Goal: Transaction & Acquisition: Purchase product/service

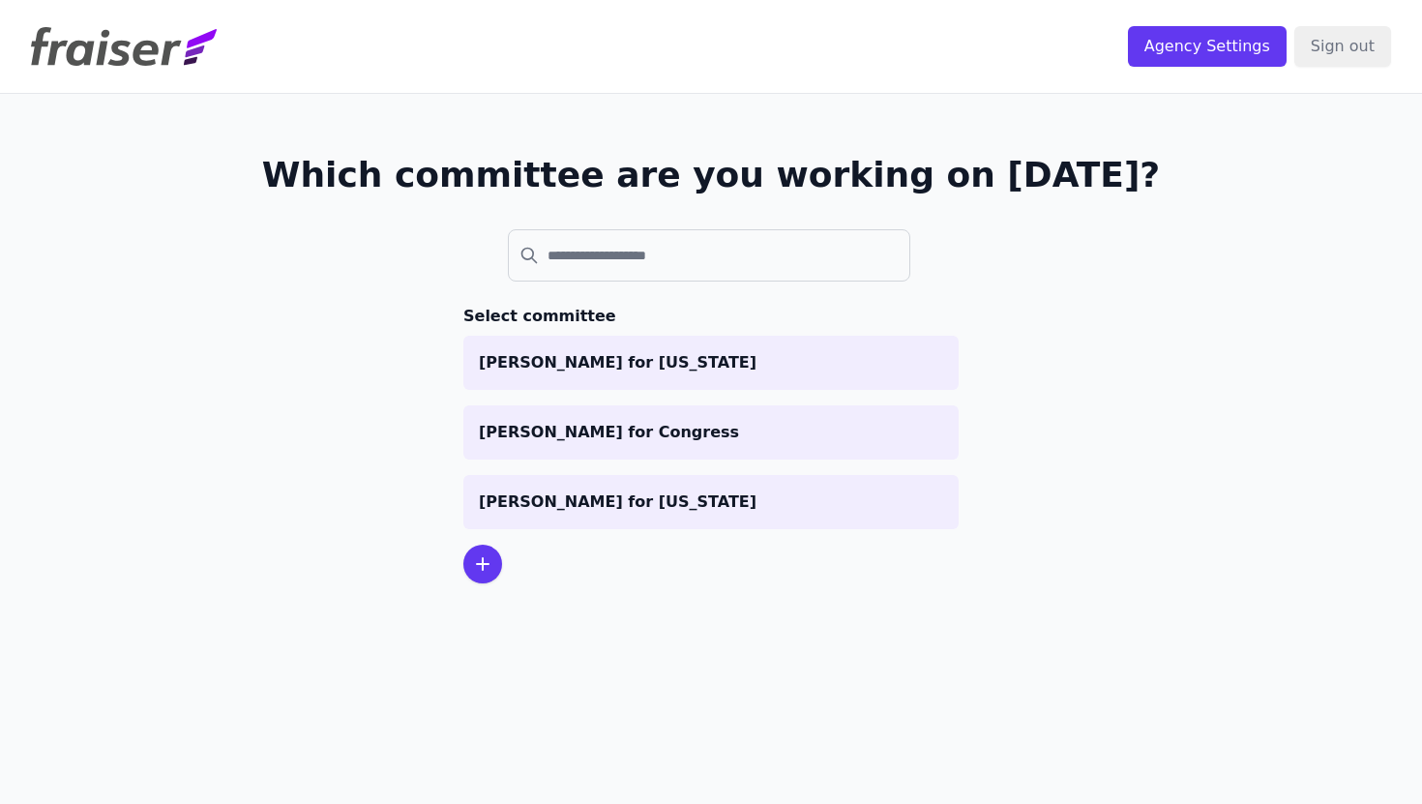
click at [1164, 482] on div "Which committee are you working on today? Select committee Graham for Maine Man…" at bounding box center [711, 369] width 1238 height 551
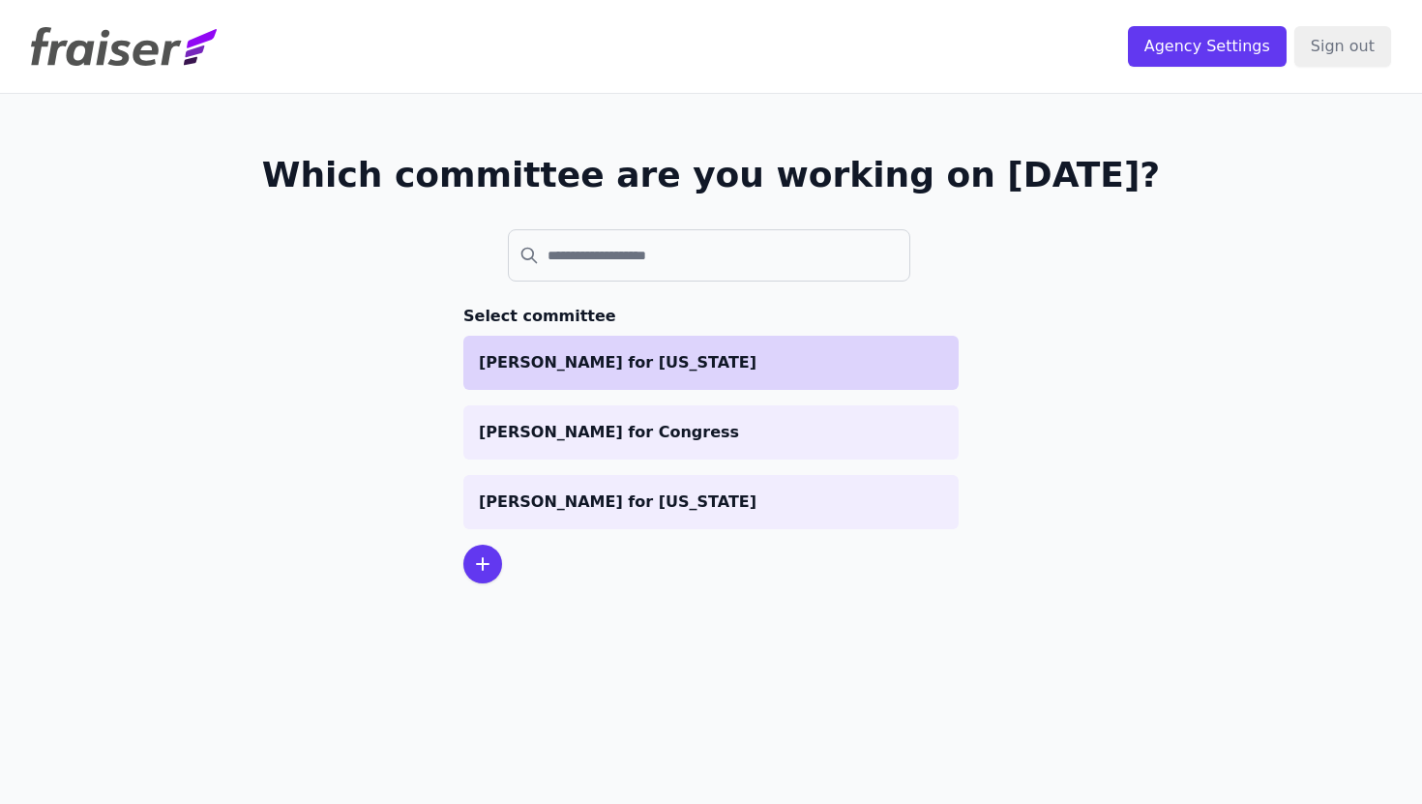
click at [648, 359] on p "[PERSON_NAME] for [US_STATE]" at bounding box center [711, 362] width 464 height 23
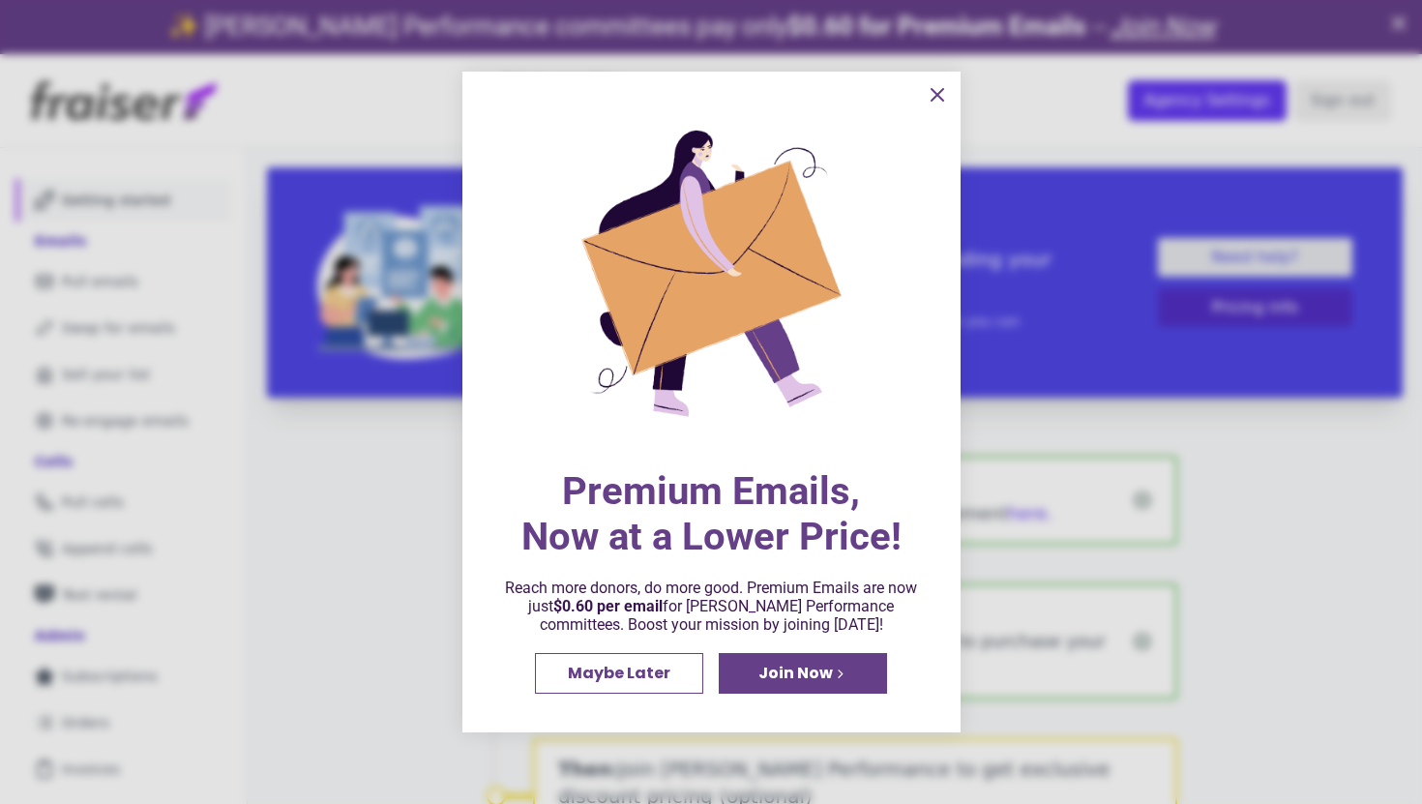
click at [936, 94] on icon "information" at bounding box center [937, 95] width 12 height 12
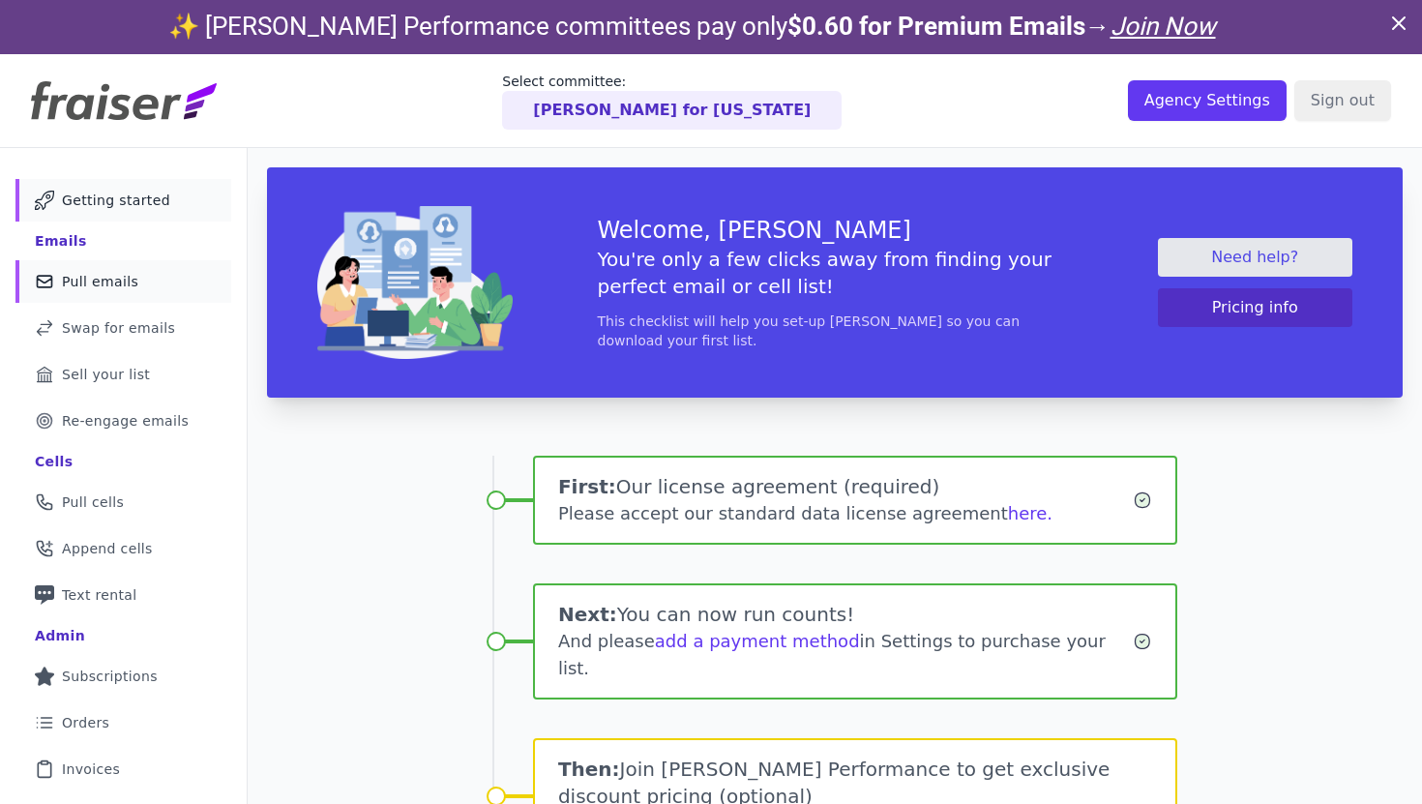
click at [97, 277] on span "Pull emails" at bounding box center [100, 281] width 76 height 19
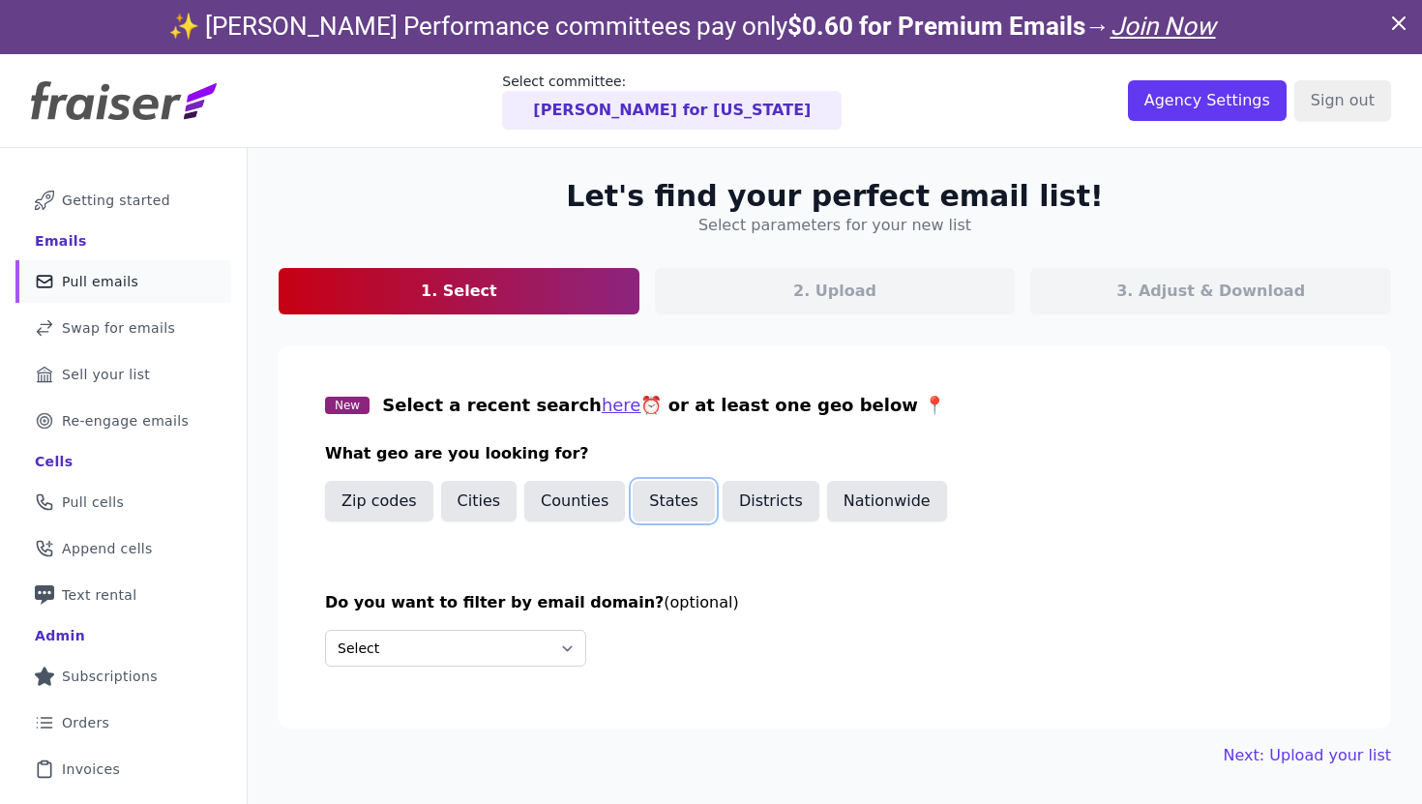
click at [668, 498] on button "States" at bounding box center [674, 501] width 82 height 41
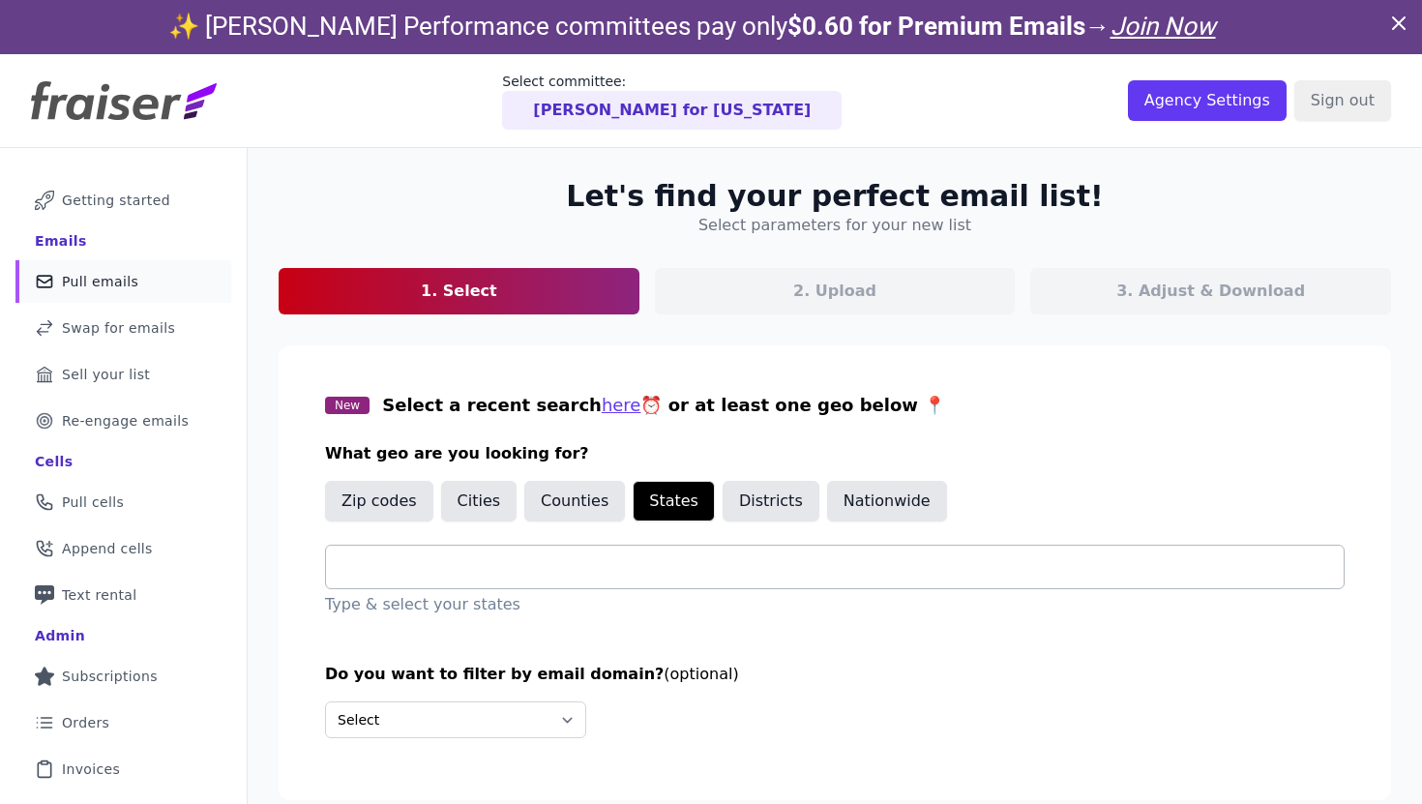
click at [553, 571] on input "text" at bounding box center [842, 566] width 1002 height 23
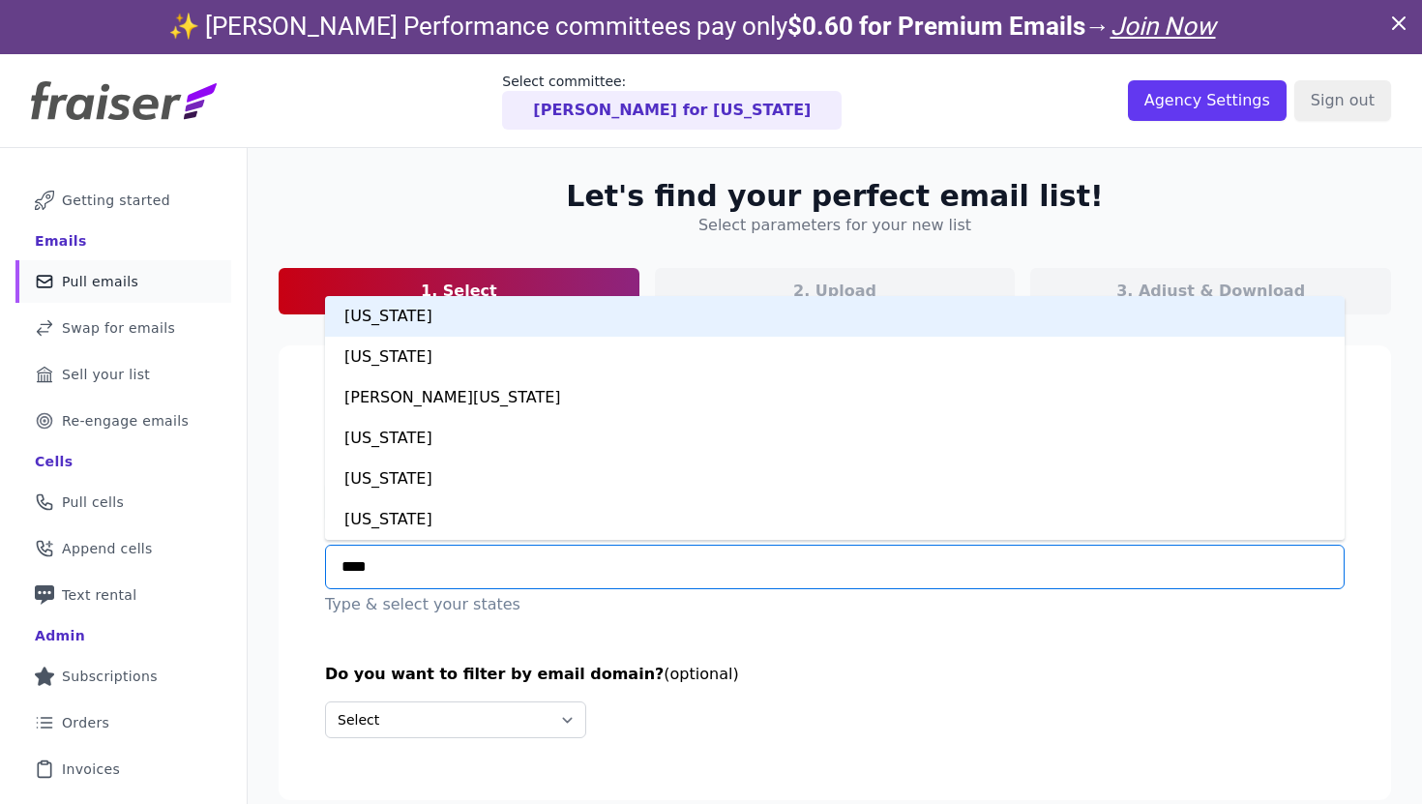
type input "*****"
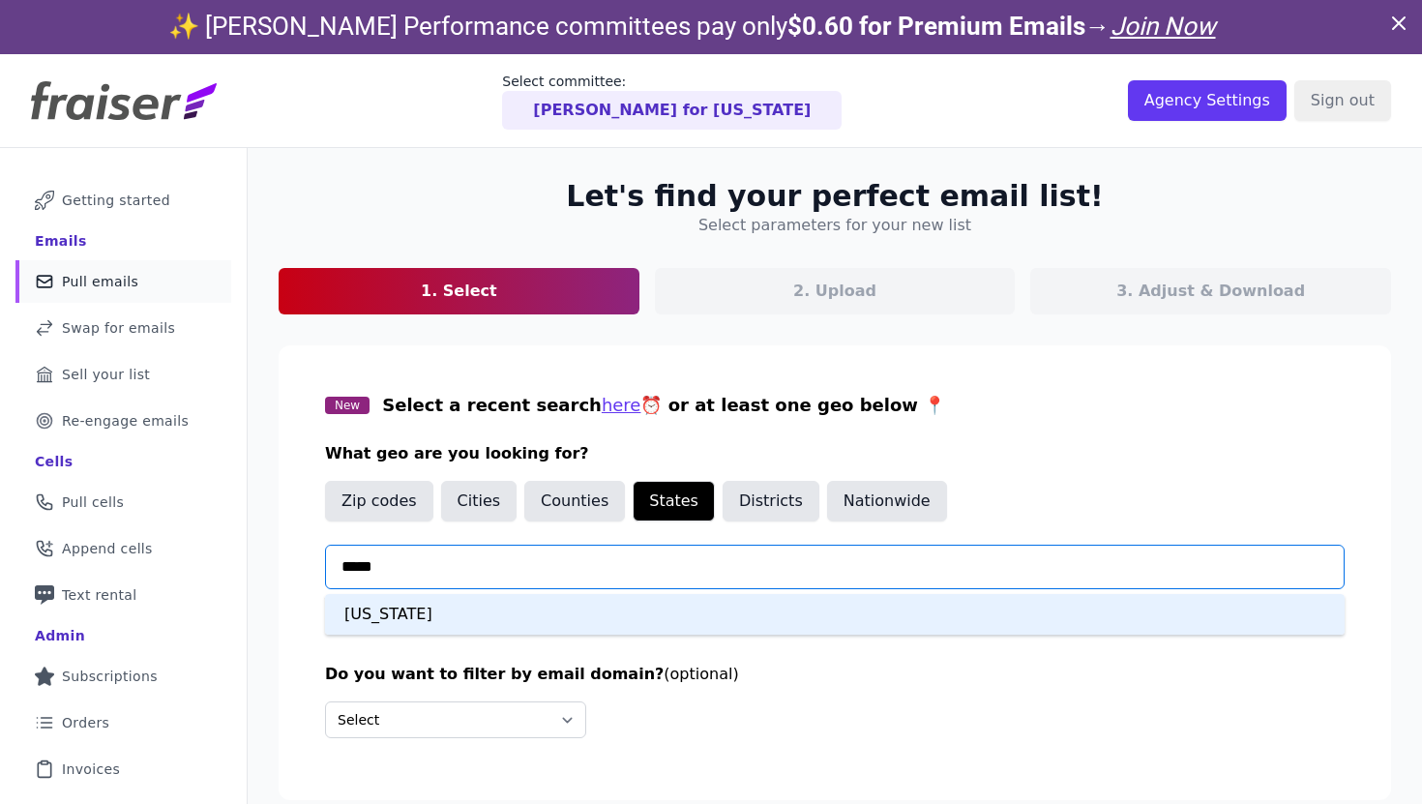
click at [457, 603] on div "Maine" at bounding box center [834, 614] width 1019 height 41
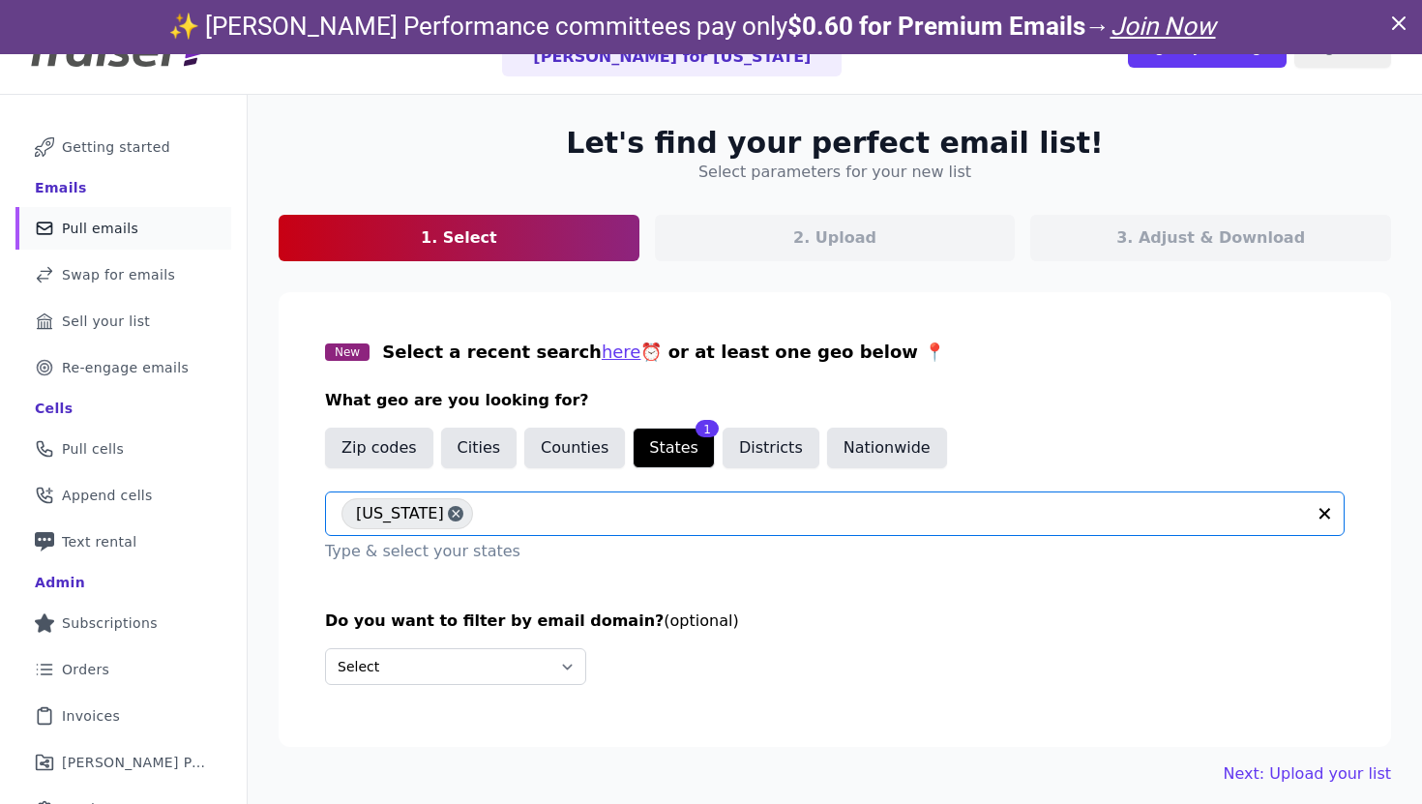
scroll to position [94, 0]
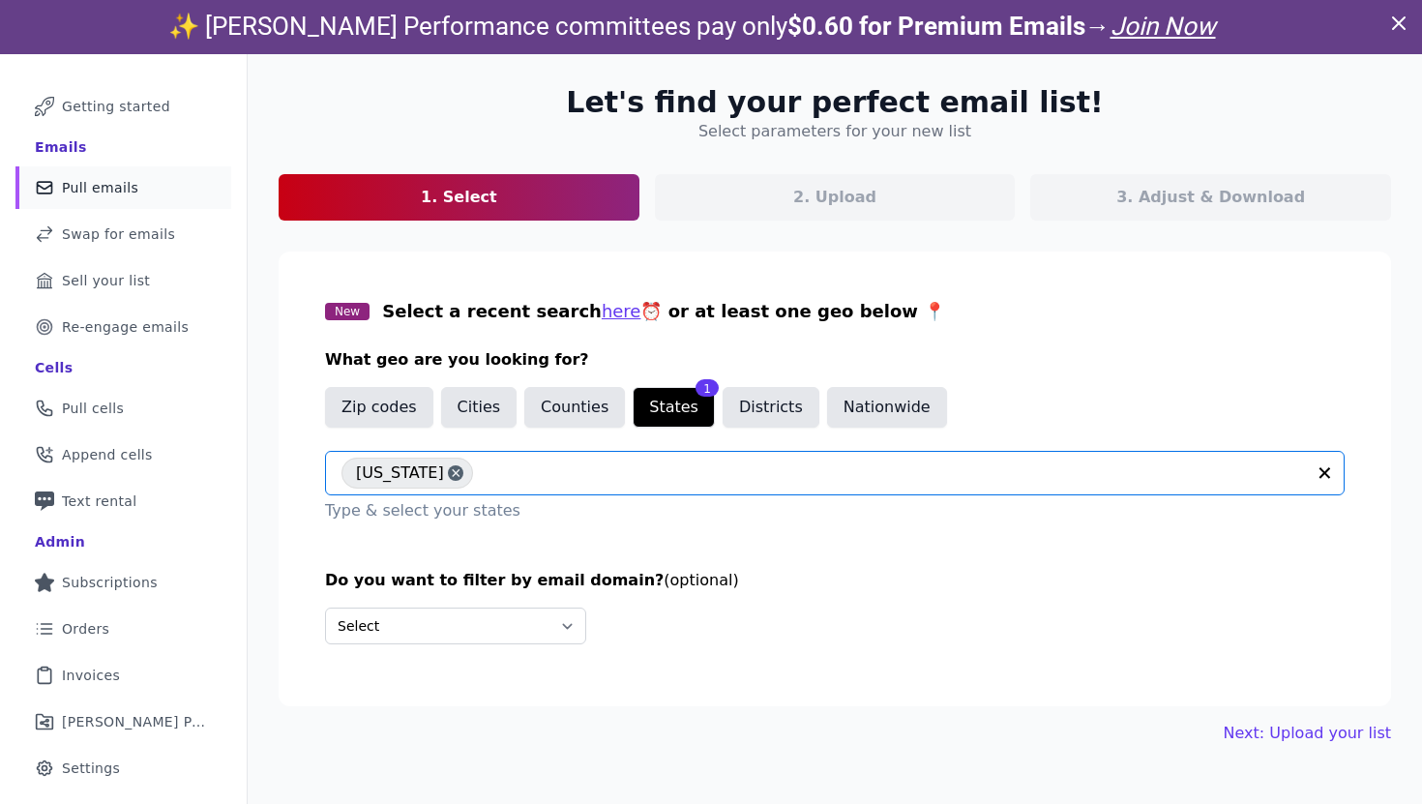
click at [1295, 753] on div "Let's find your perfect email list! Select parameters for your new list 1. Sele…" at bounding box center [835, 415] width 1174 height 722
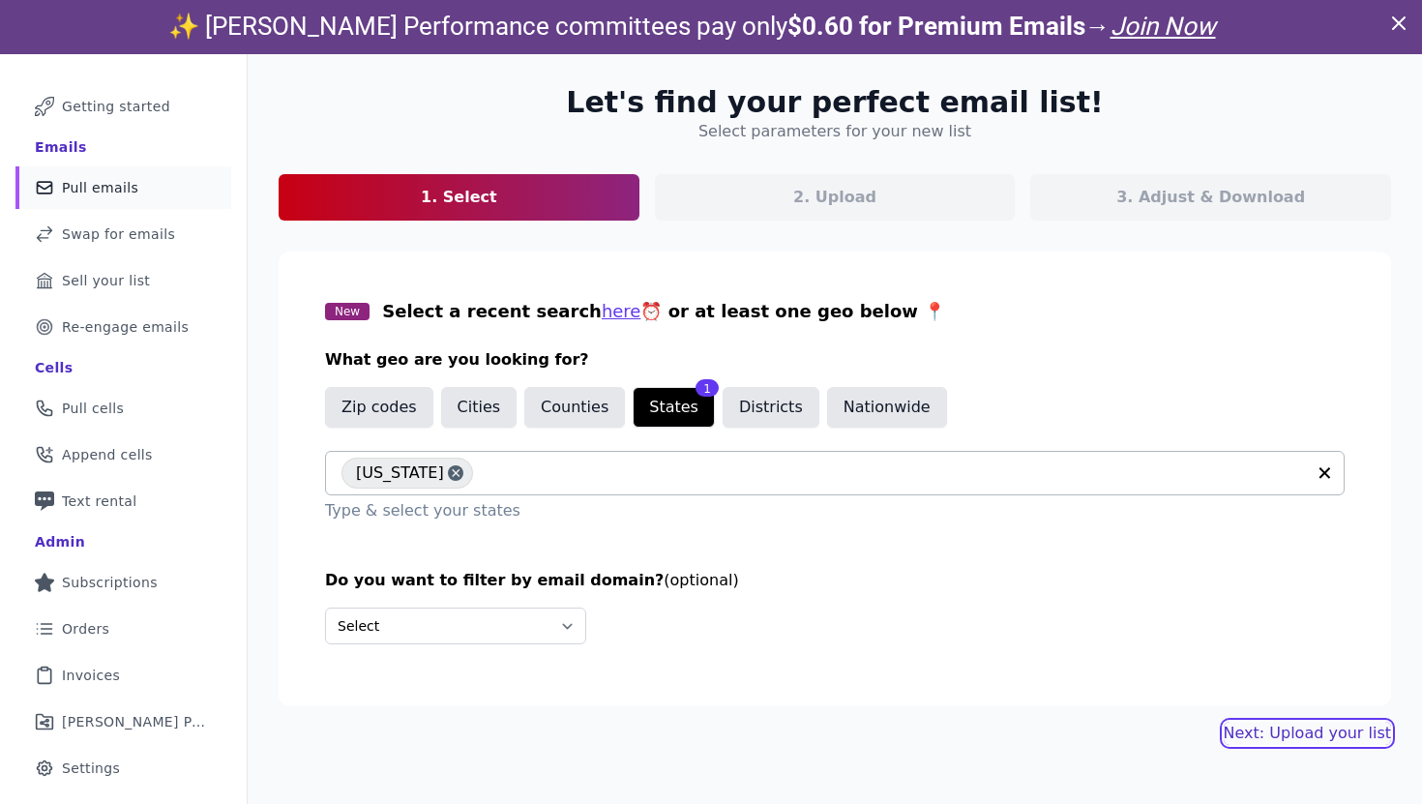
click at [1291, 724] on link "Next: Upload your list" at bounding box center [1307, 733] width 167 height 23
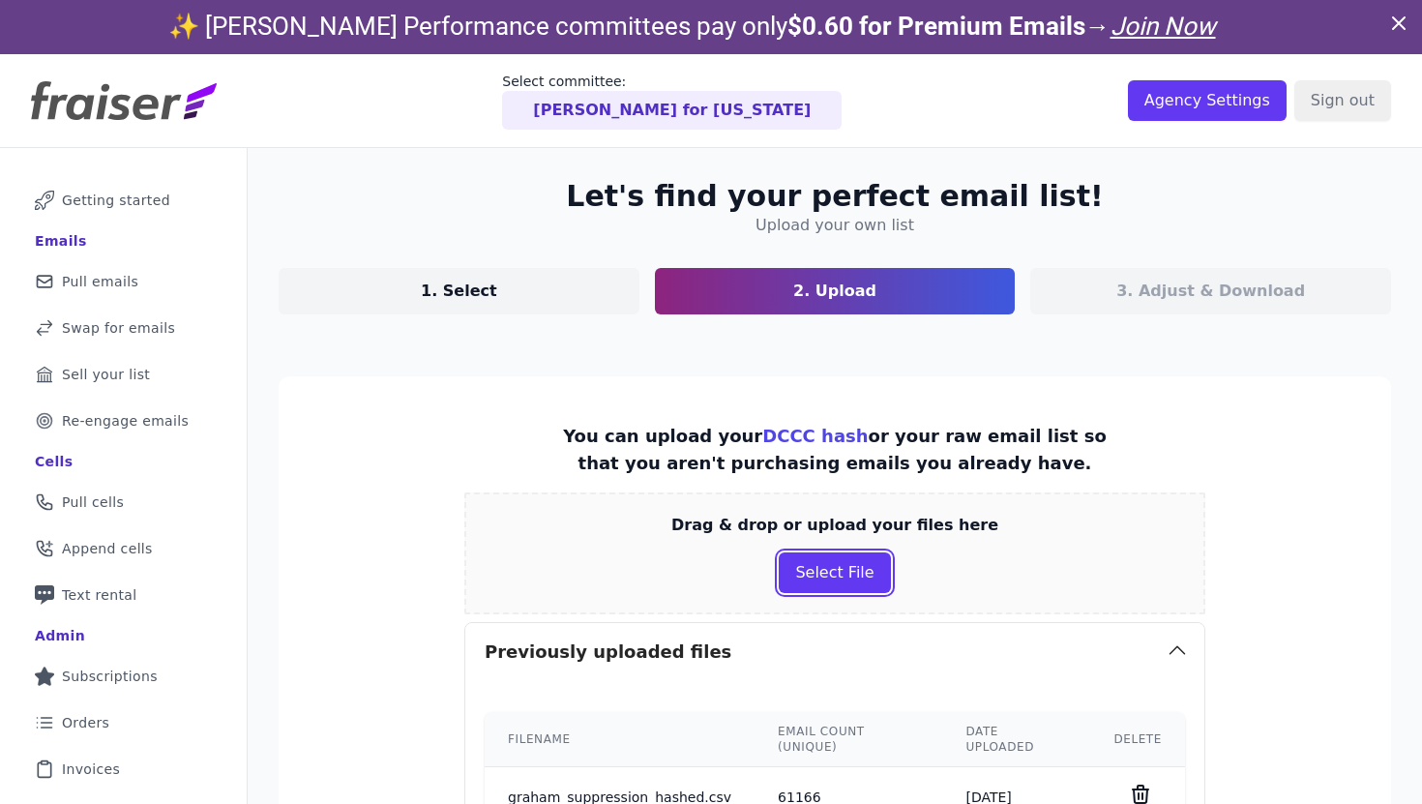
click at [836, 502] on div "Drag & drop or upload your files here Select File" at bounding box center [834, 553] width 741 height 122
click at [805, 562] on button "Select File" at bounding box center [834, 572] width 111 height 41
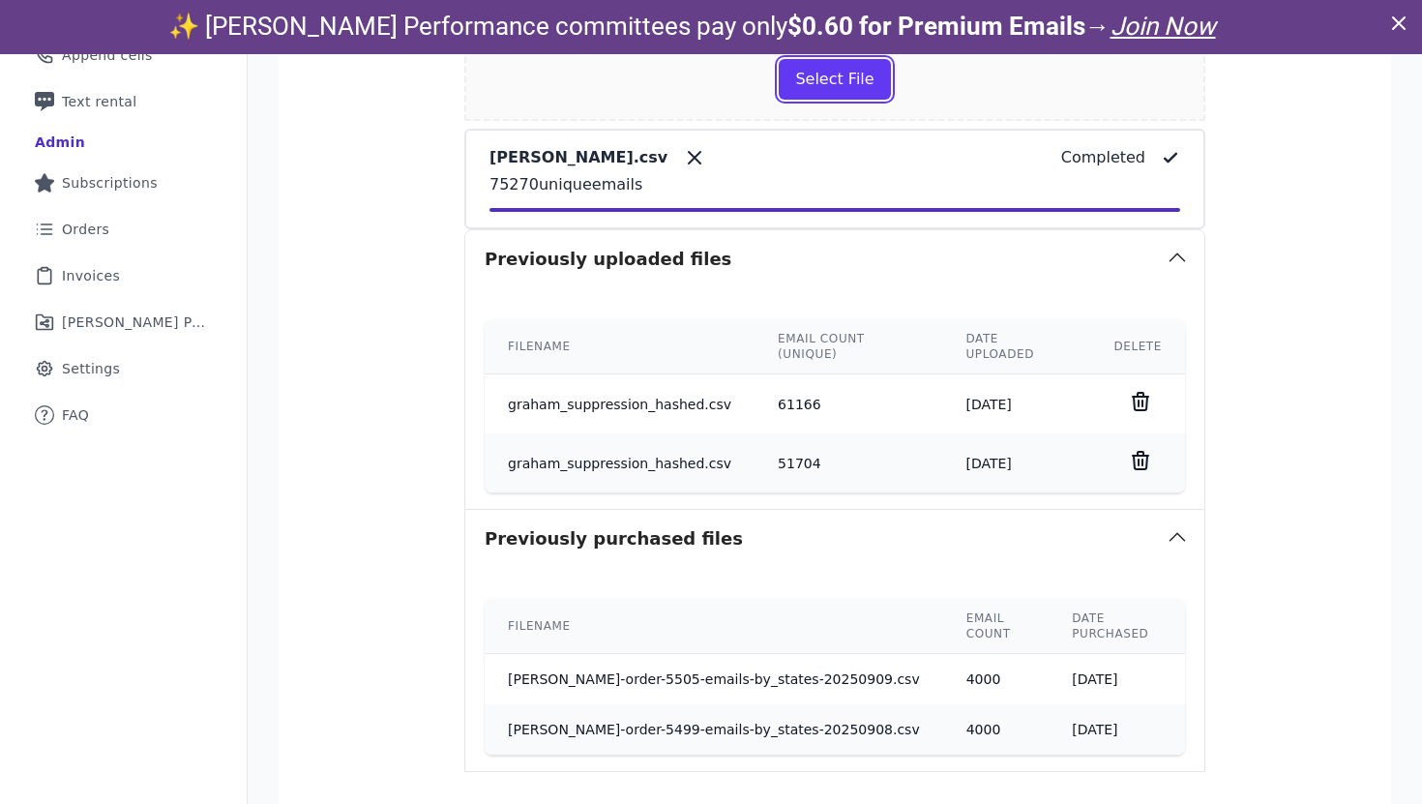
scroll to position [601, 0]
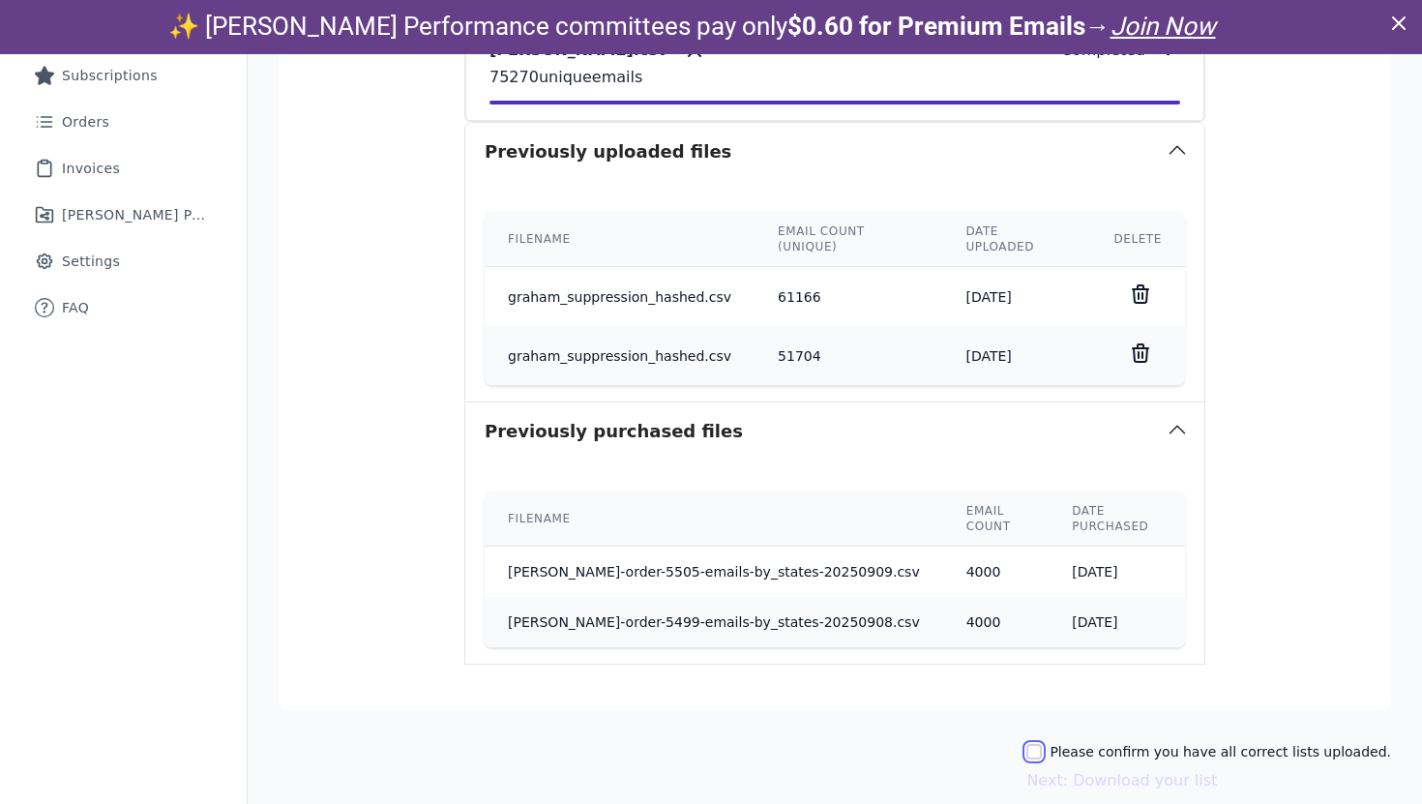
click at [1042, 744] on input "Please confirm you have all correct lists uploaded." at bounding box center [1033, 751] width 15 height 15
checkbox input "true"
click at [1159, 769] on button "Next: Download your list" at bounding box center [1121, 780] width 191 height 23
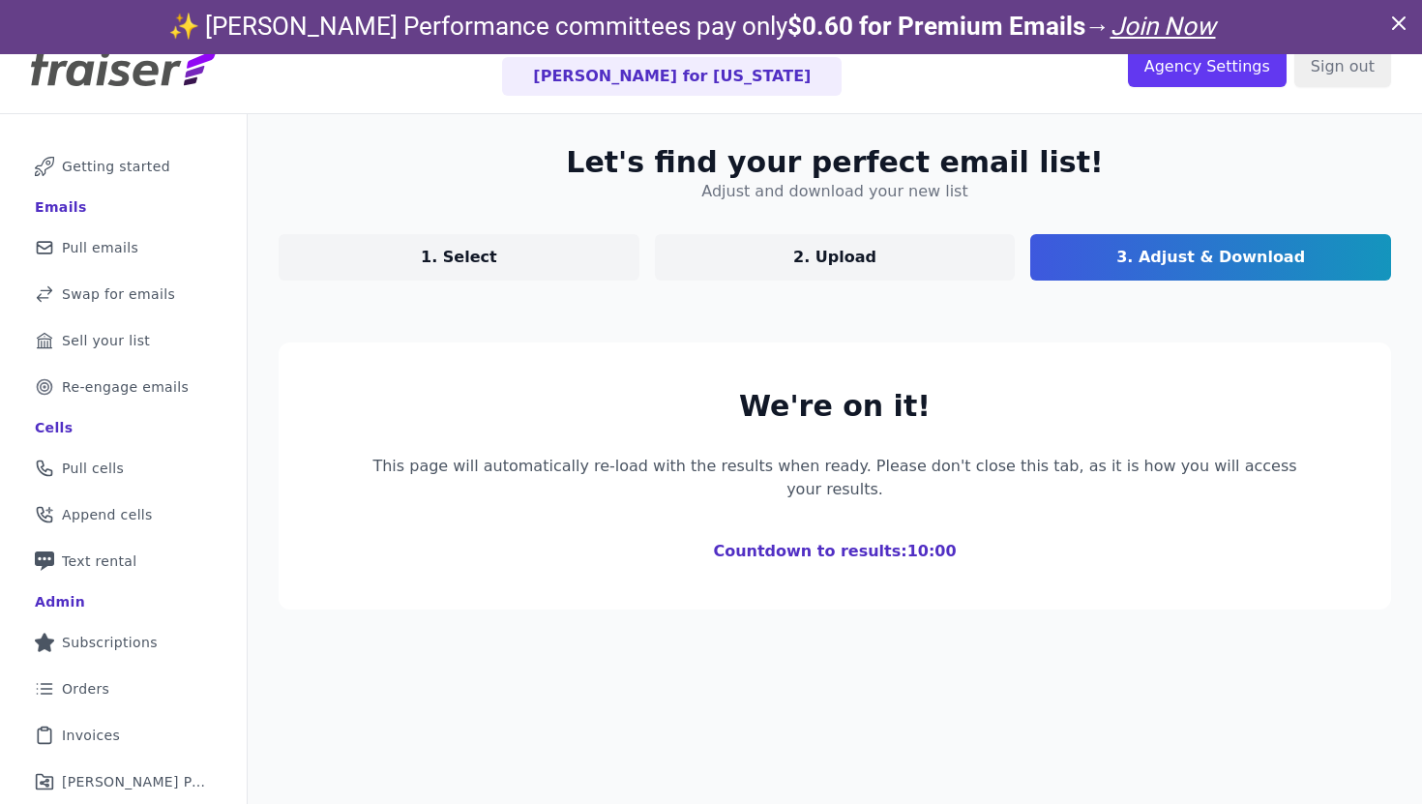
scroll to position [33, 0]
click at [826, 250] on p "2. Upload" at bounding box center [834, 258] width 83 height 23
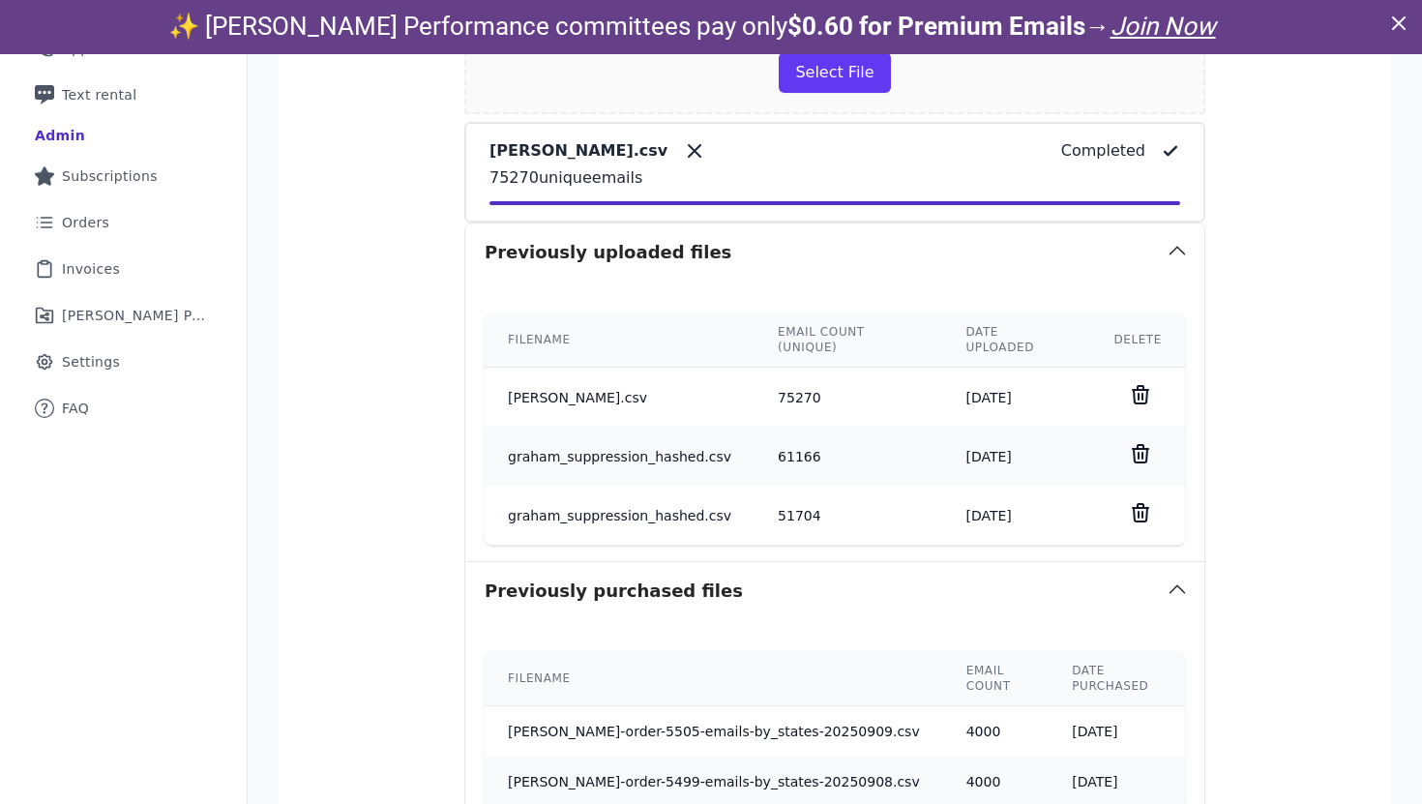
scroll to position [660, 0]
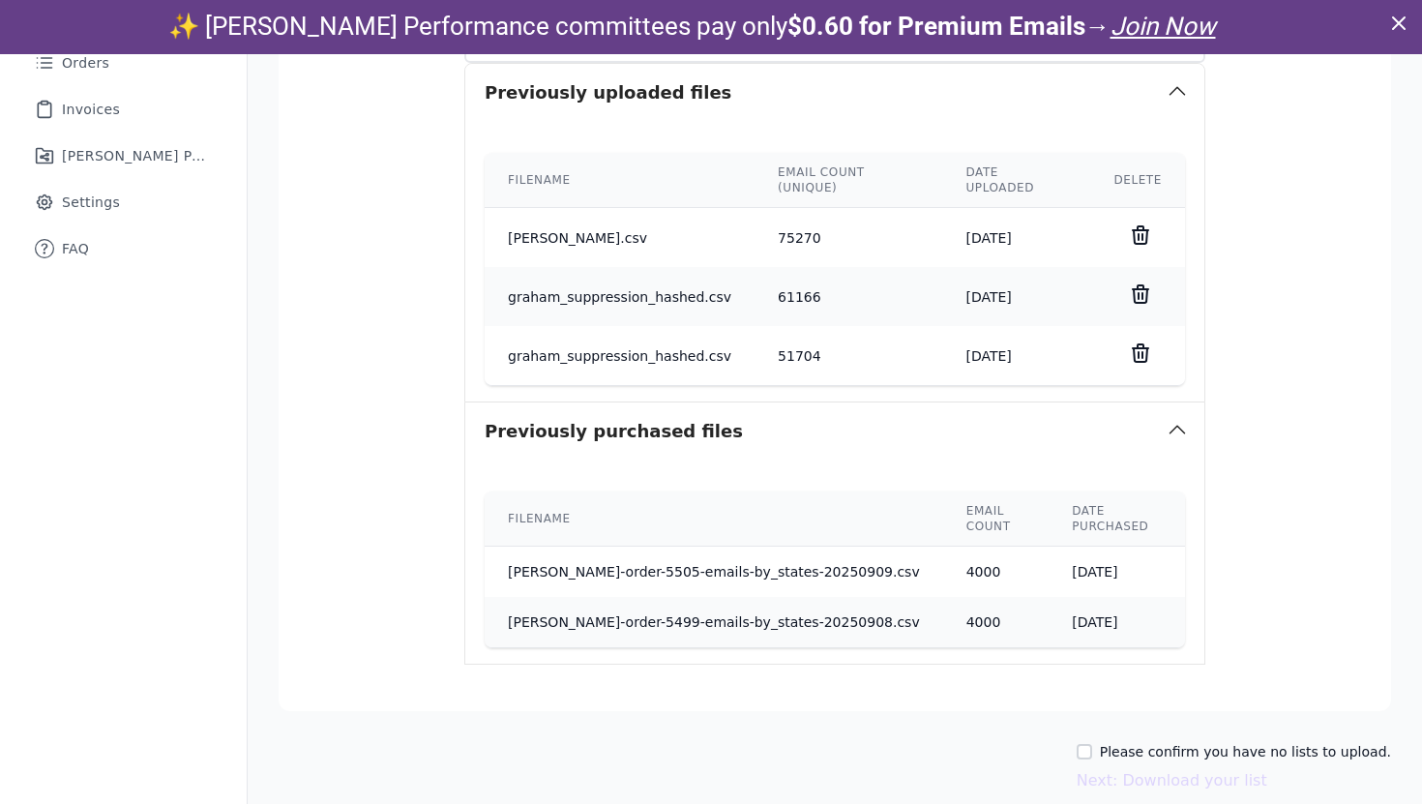
click at [1138, 742] on label "Please confirm you have no lists to upload." at bounding box center [1245, 751] width 291 height 19
click at [1092, 744] on input "Please confirm you have no lists to upload." at bounding box center [1084, 751] width 15 height 15
checkbox input "true"
click at [1139, 761] on div "Let's find your perfect email list! Upload your own list 1. Select 2. Upload 3.…" at bounding box center [835, 188] width 1174 height 1401
click at [1149, 769] on button "Next: Download your list" at bounding box center [1172, 780] width 191 height 23
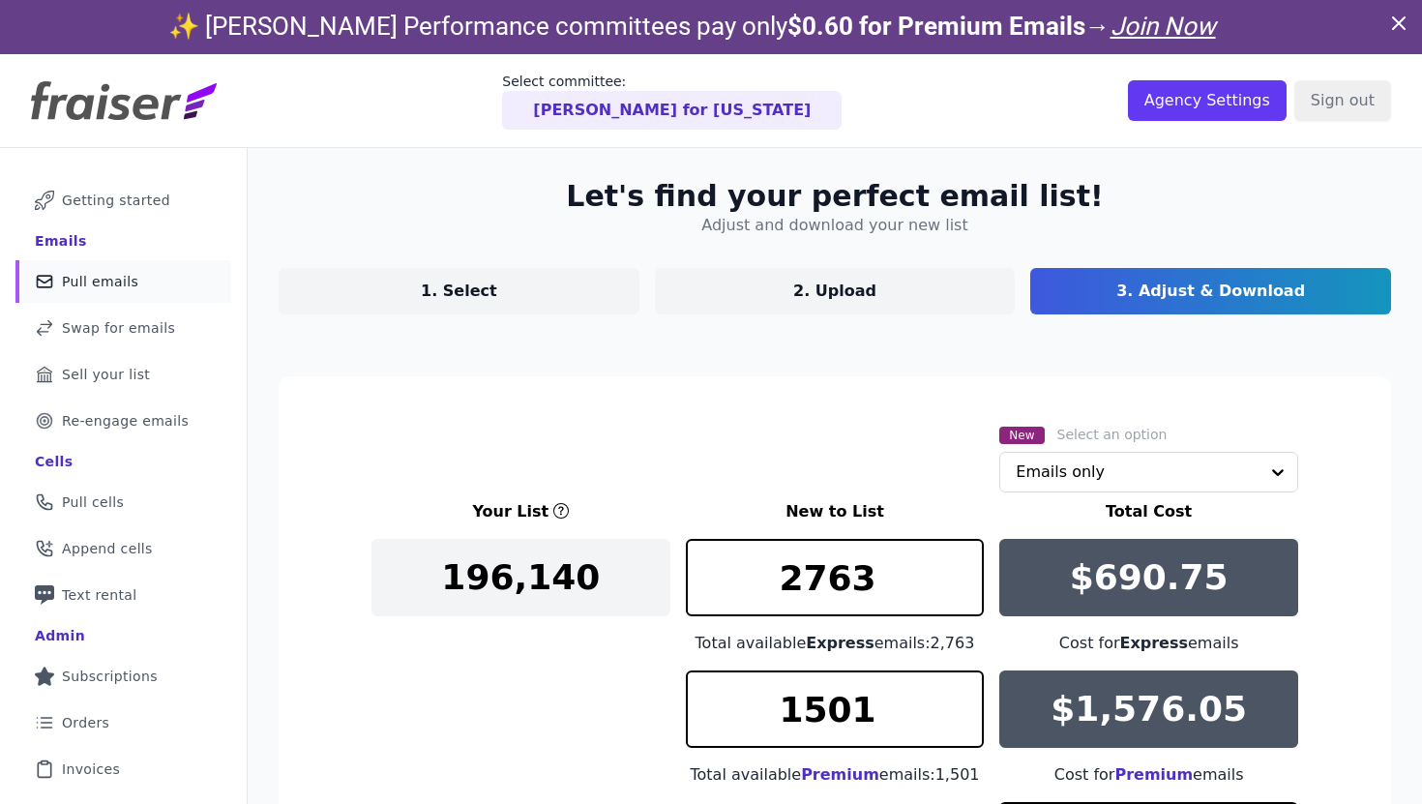
click at [116, 283] on span "Pull emails" at bounding box center [100, 281] width 76 height 19
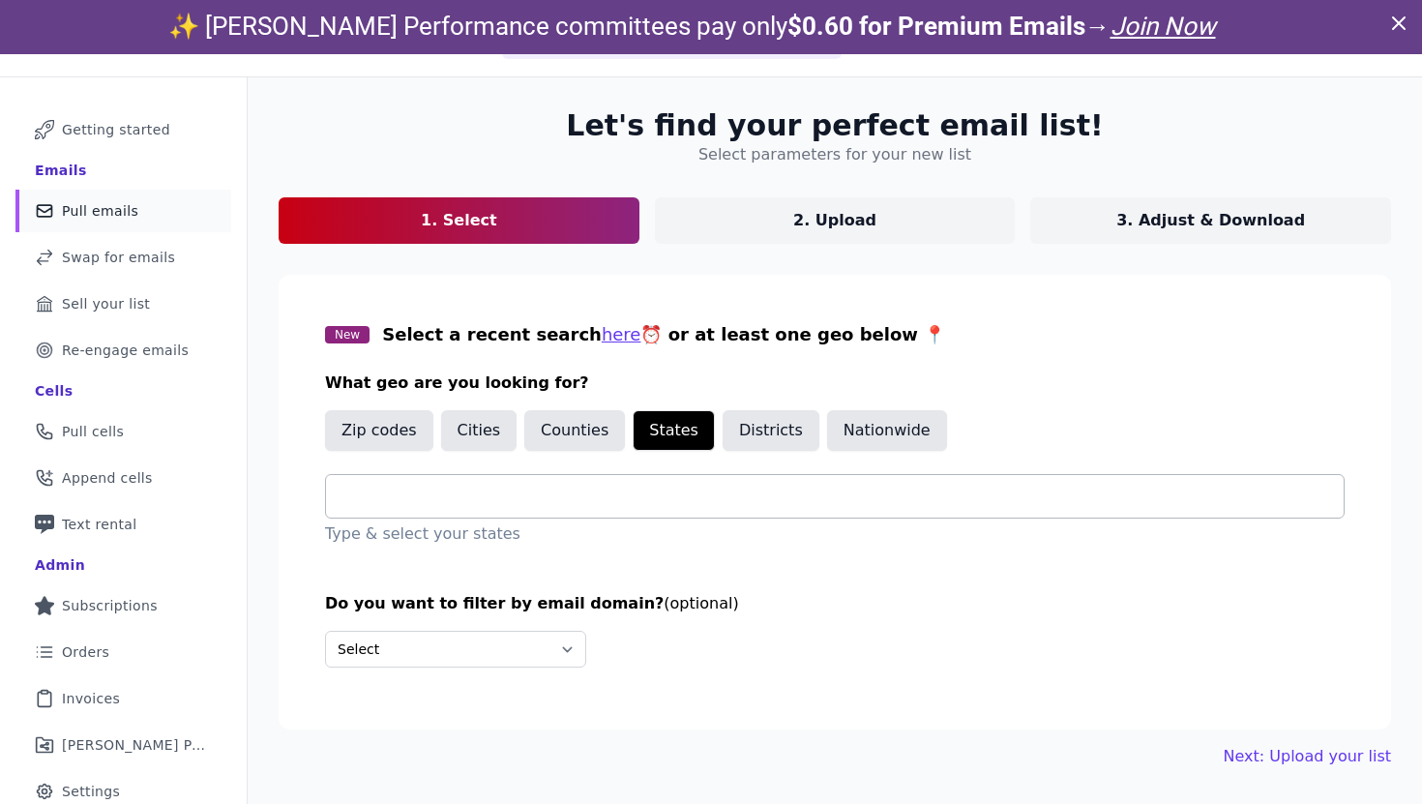
scroll to position [94, 0]
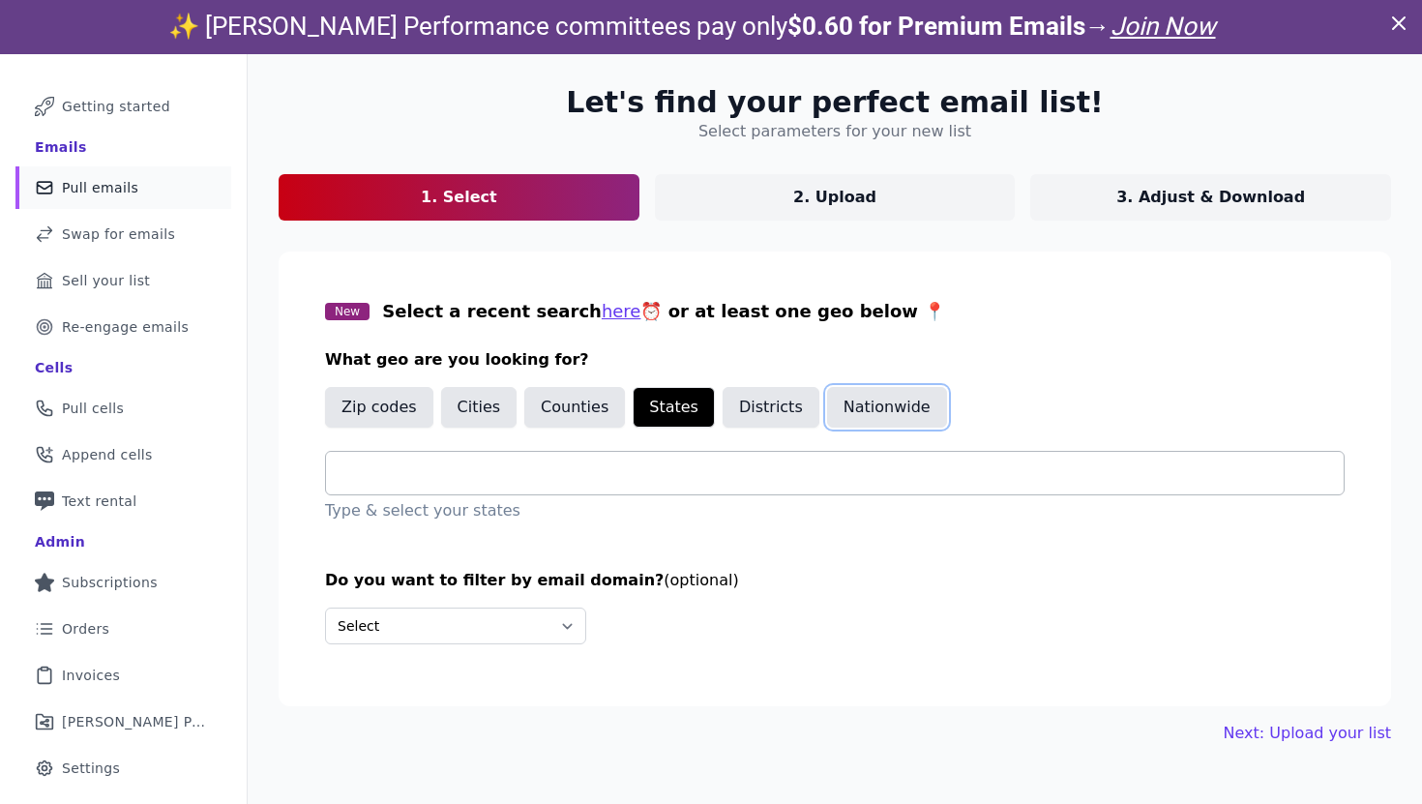
click at [850, 412] on button "Nationwide" at bounding box center [887, 407] width 120 height 41
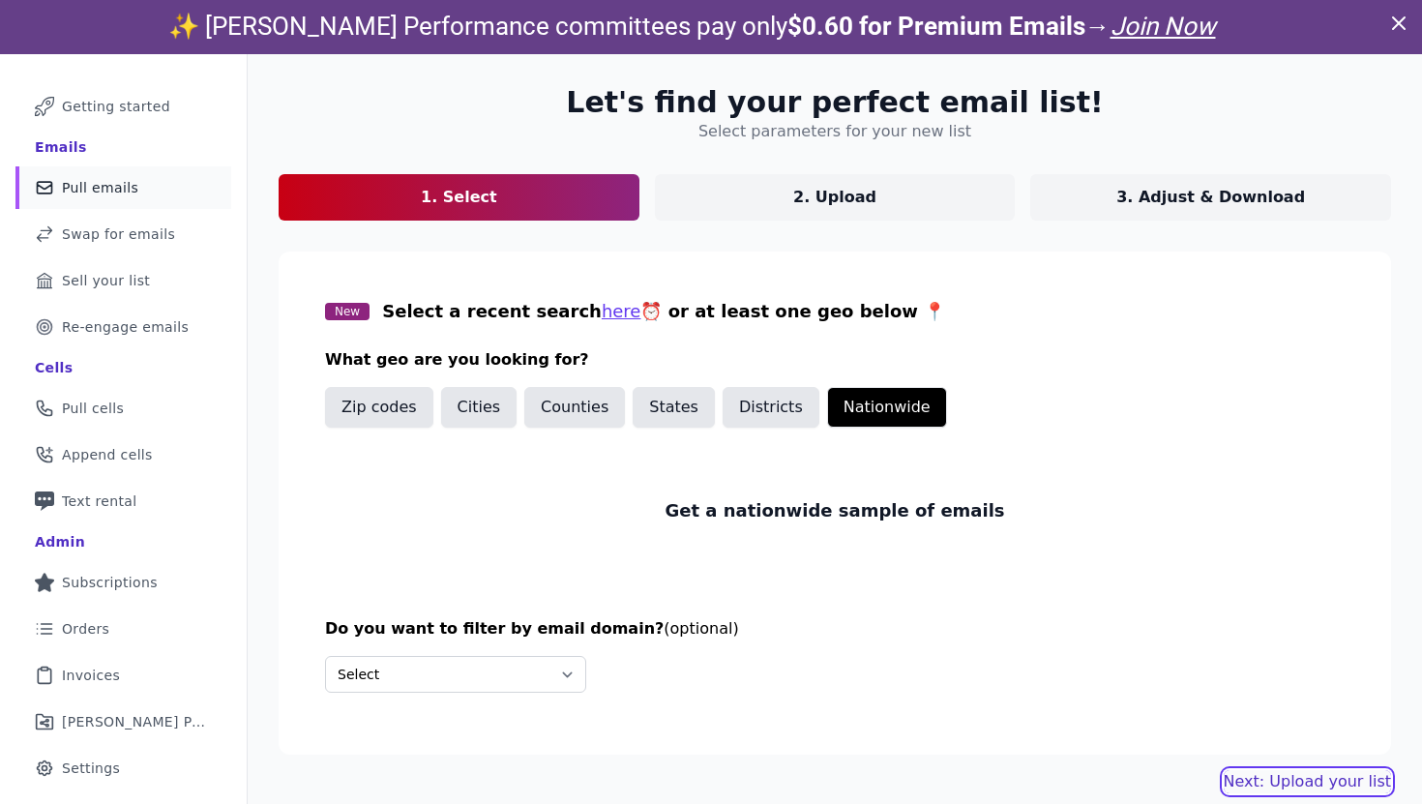
click at [1323, 773] on link "Next: Upload your list" at bounding box center [1307, 781] width 167 height 23
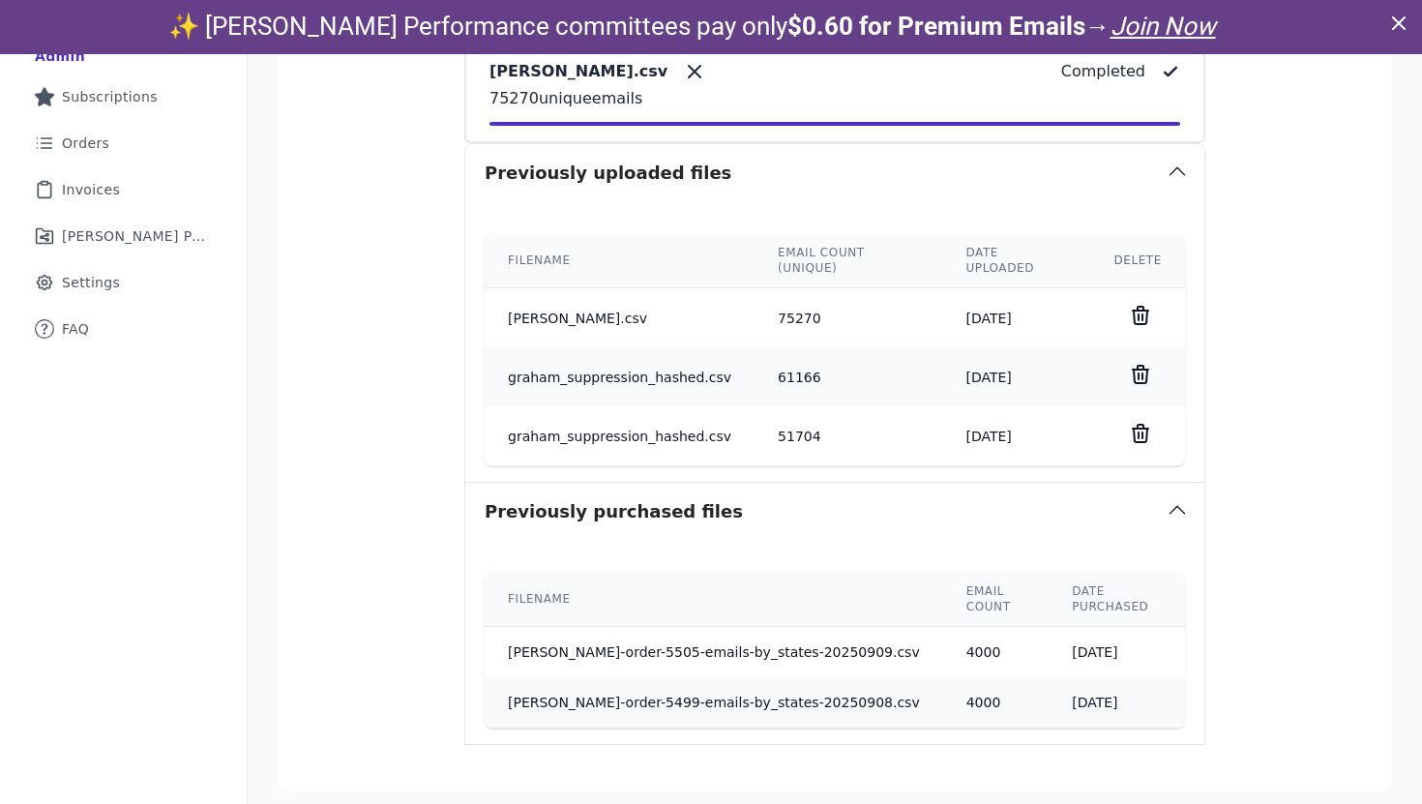
scroll to position [660, 0]
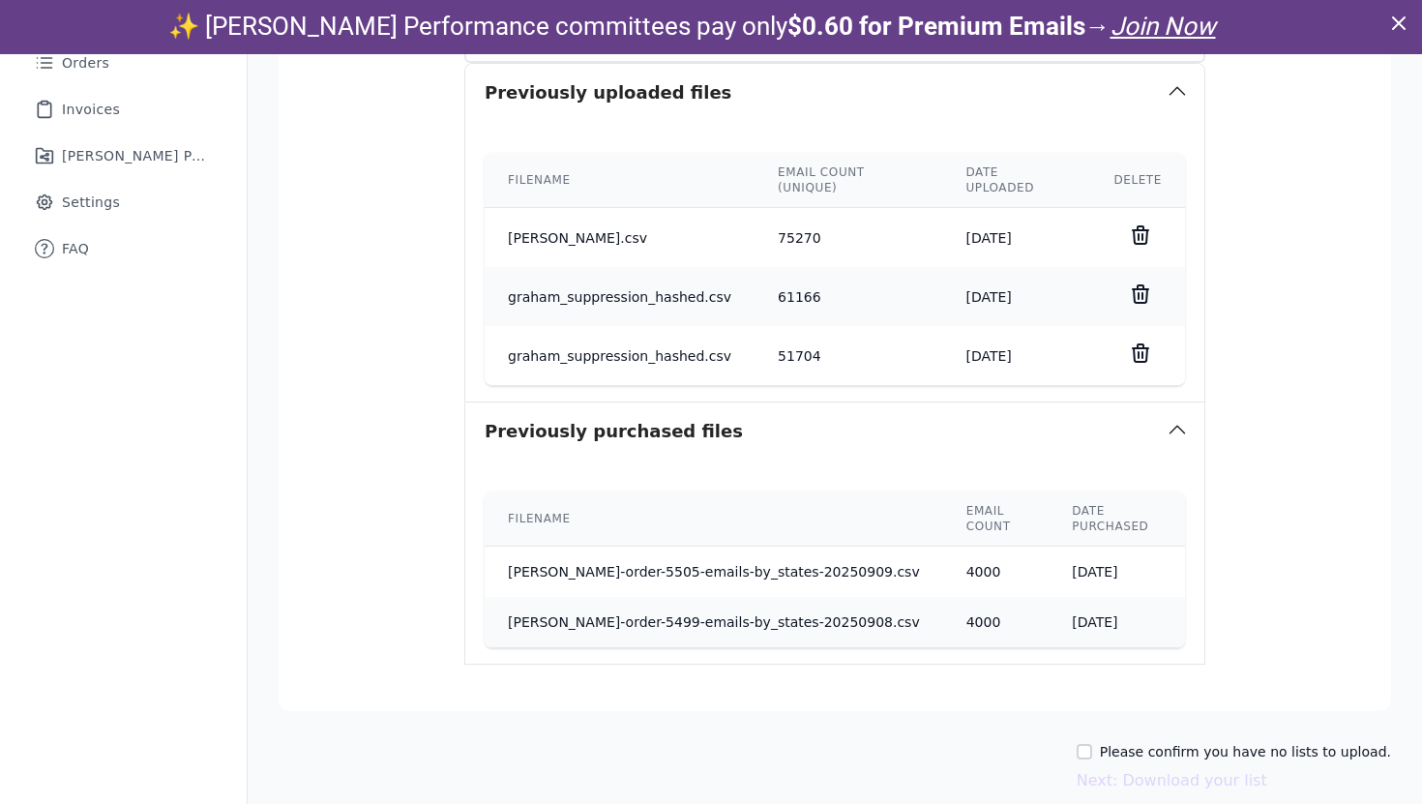
click at [1150, 742] on label "Please confirm you have no lists to upload." at bounding box center [1245, 751] width 291 height 19
click at [1092, 744] on input "Please confirm you have no lists to upload." at bounding box center [1084, 751] width 15 height 15
checkbox input "true"
click at [1151, 769] on button "Next: Download your list" at bounding box center [1172, 780] width 191 height 23
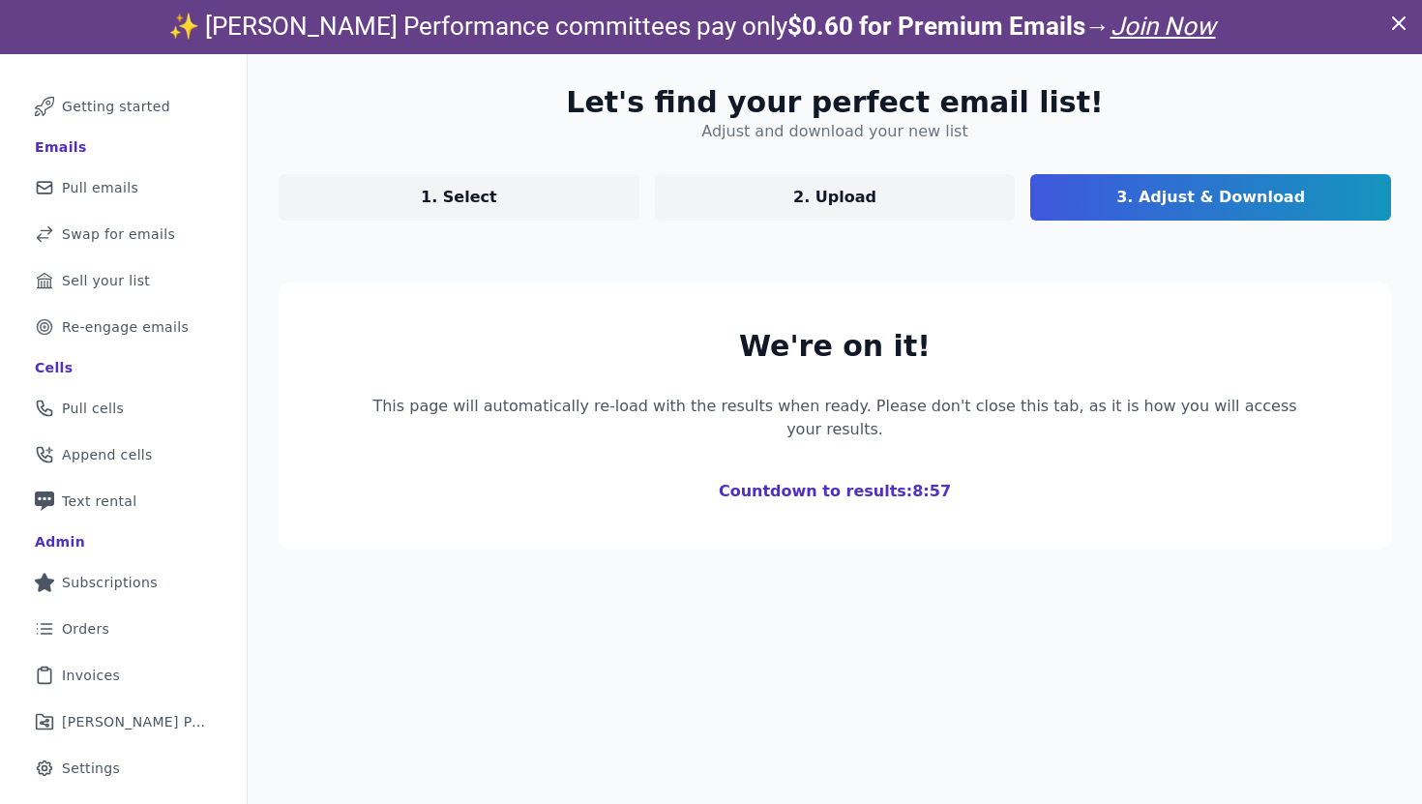
scroll to position [310, 0]
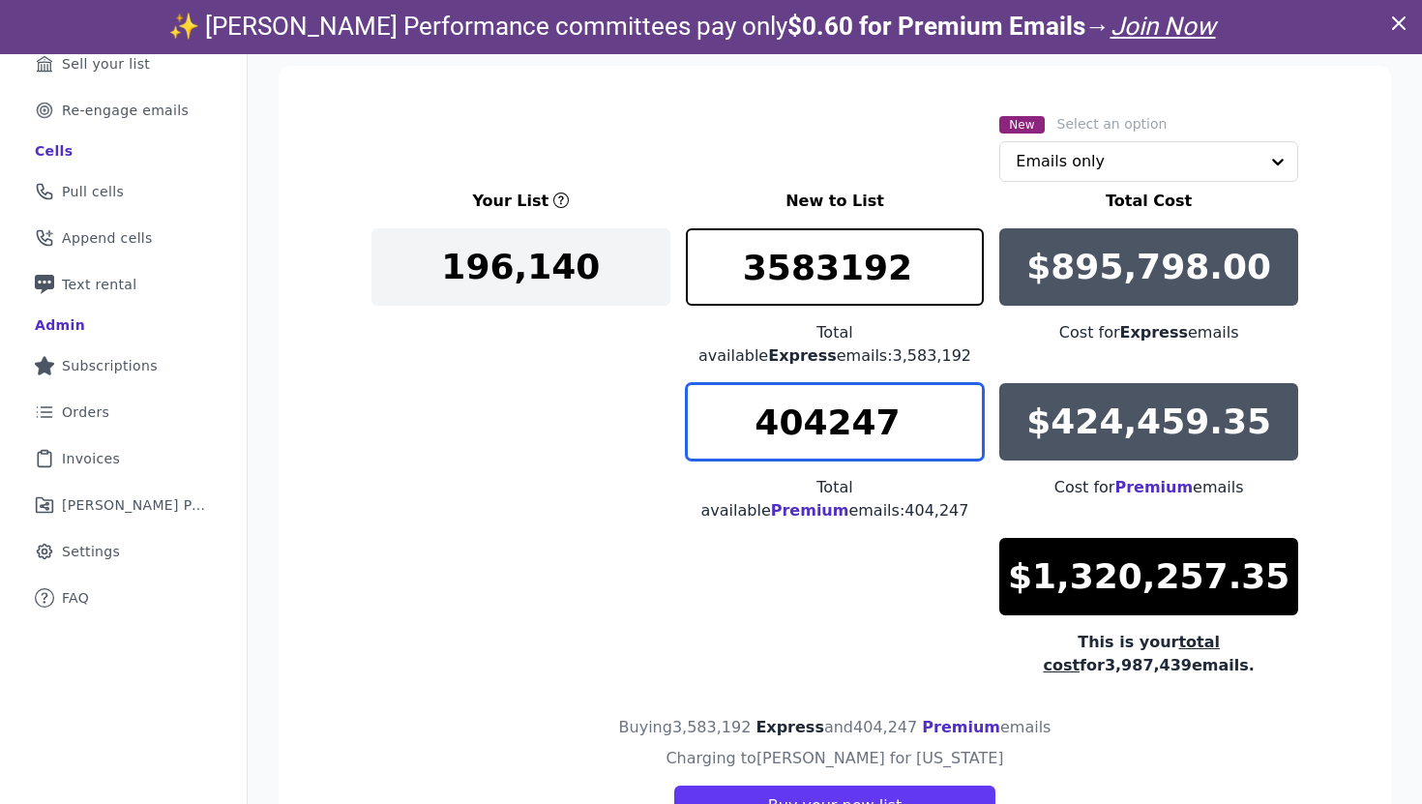
click at [771, 423] on input "404247" at bounding box center [835, 421] width 299 height 77
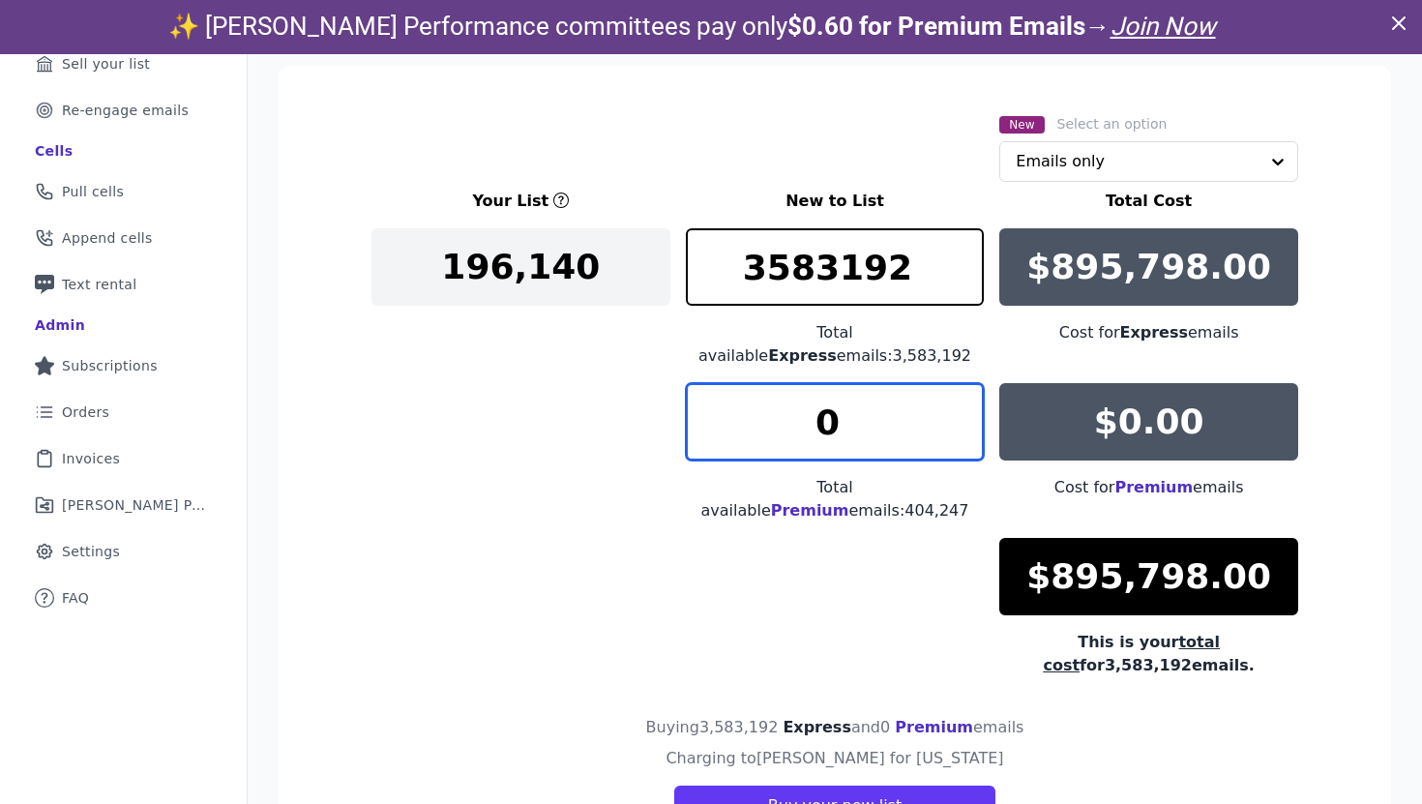
type input "0"
click at [601, 458] on div "Your List New to List Total Cost 196,140 3583192 Total available Express emails…" at bounding box center [834, 434] width 927 height 488
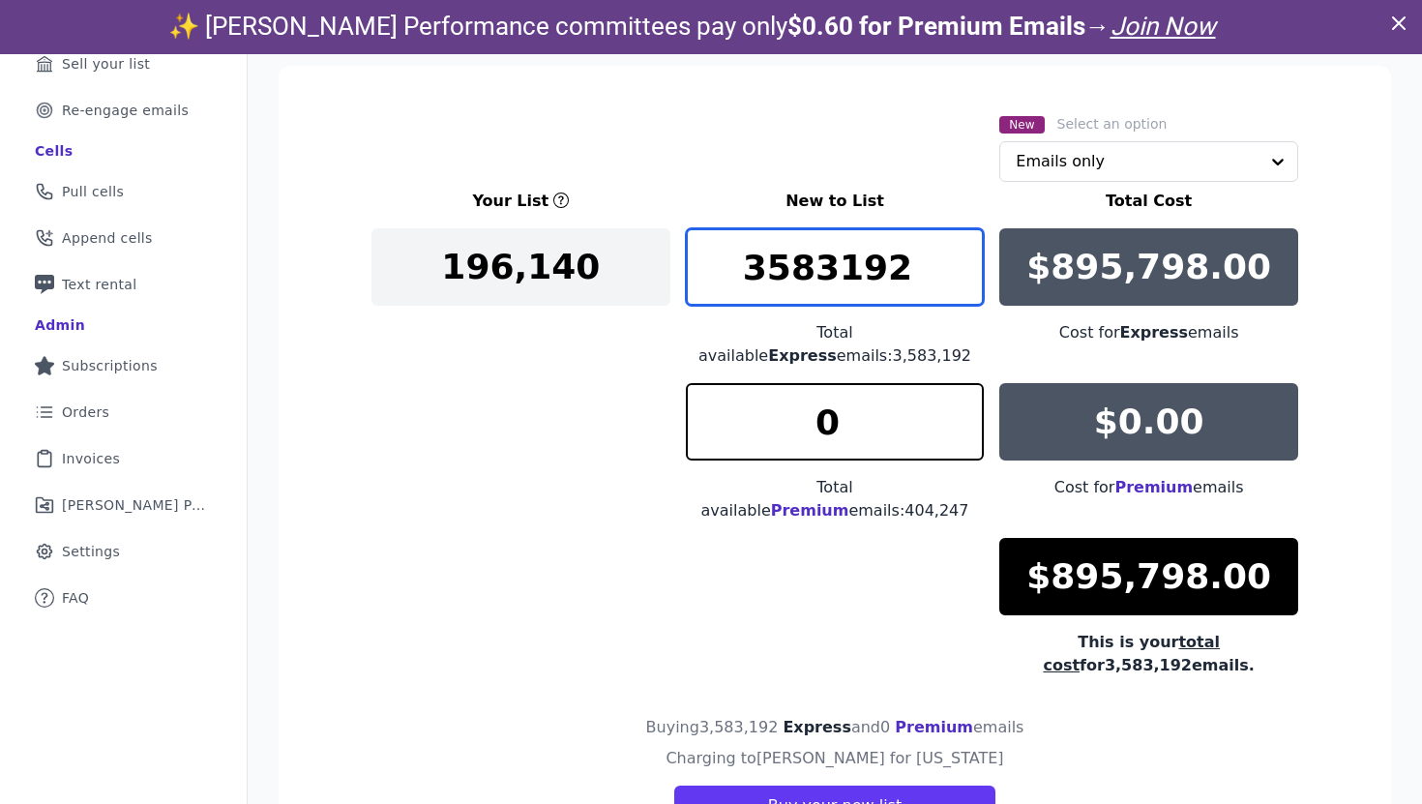
click at [887, 276] on input "3583192" at bounding box center [835, 266] width 299 height 77
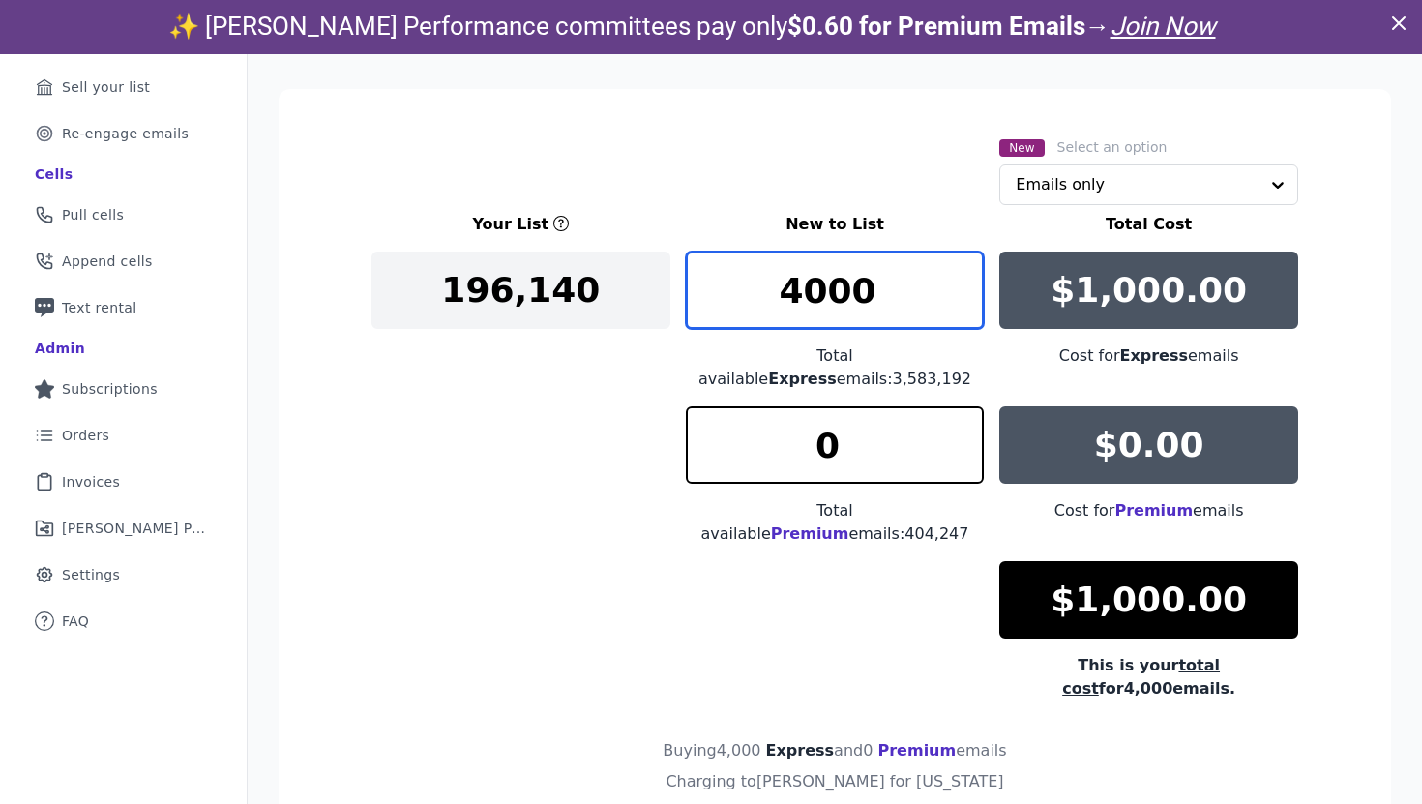
type input "4000"
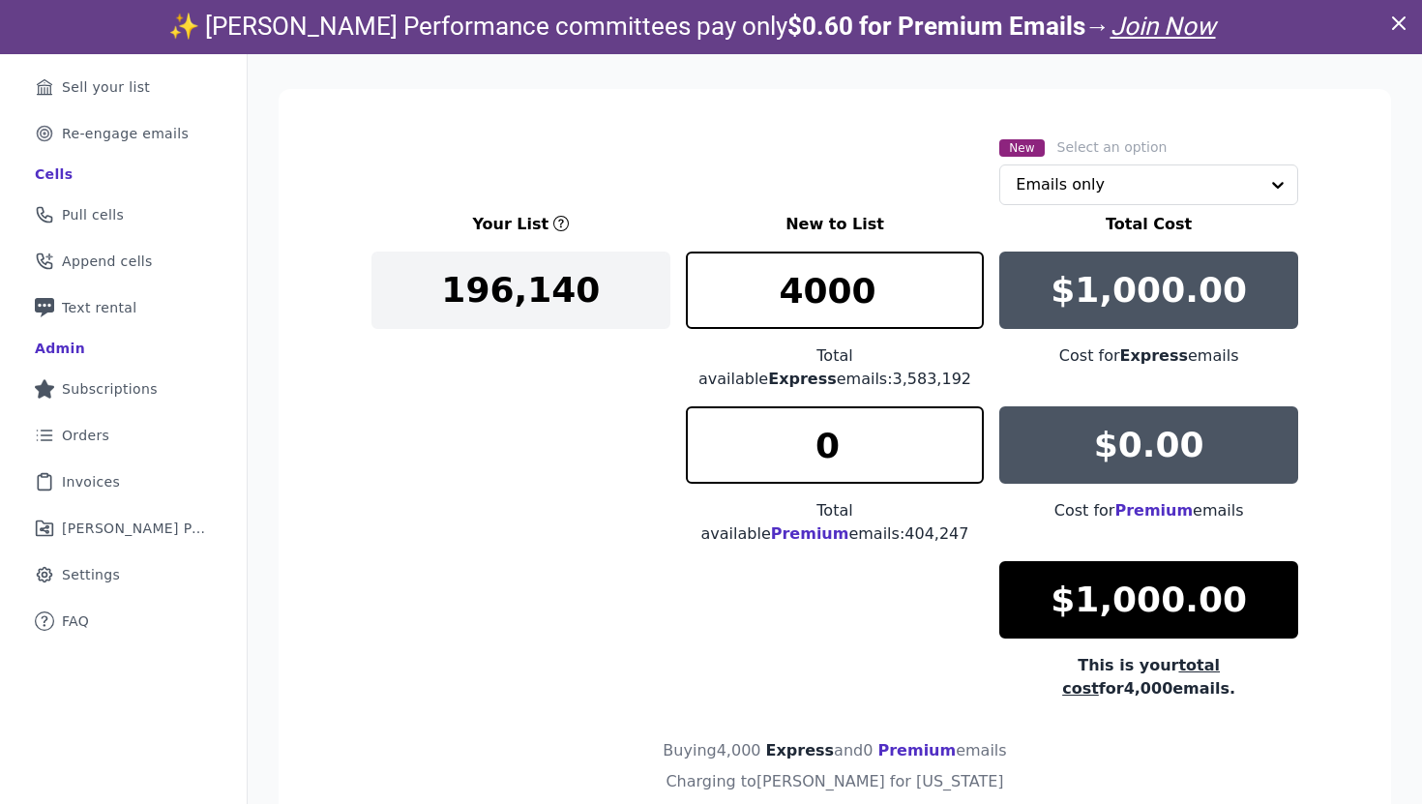
click at [587, 584] on div "Your List New to List Total Cost 196,140 4000 Total available Express emails: 3…" at bounding box center [834, 457] width 927 height 488
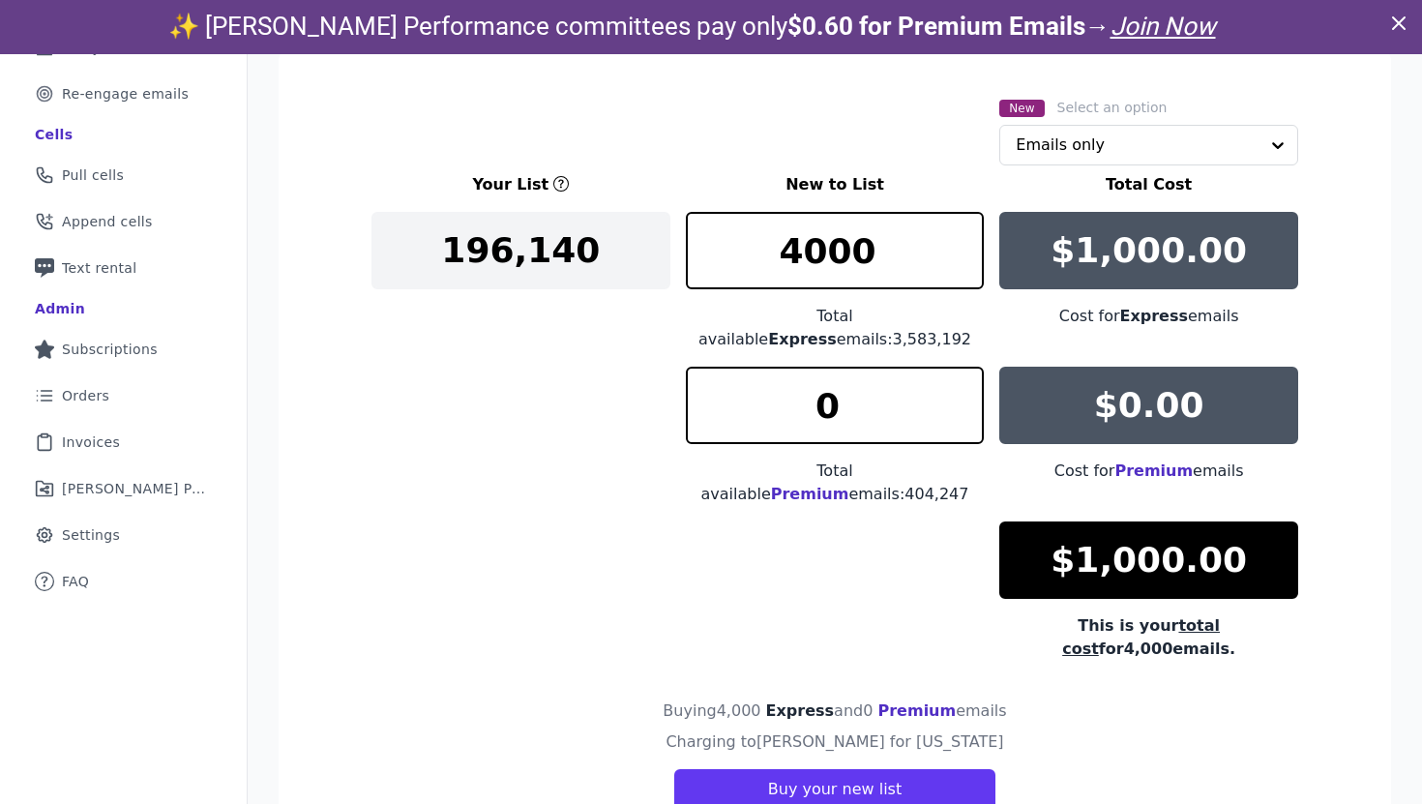
scroll to position [42, 0]
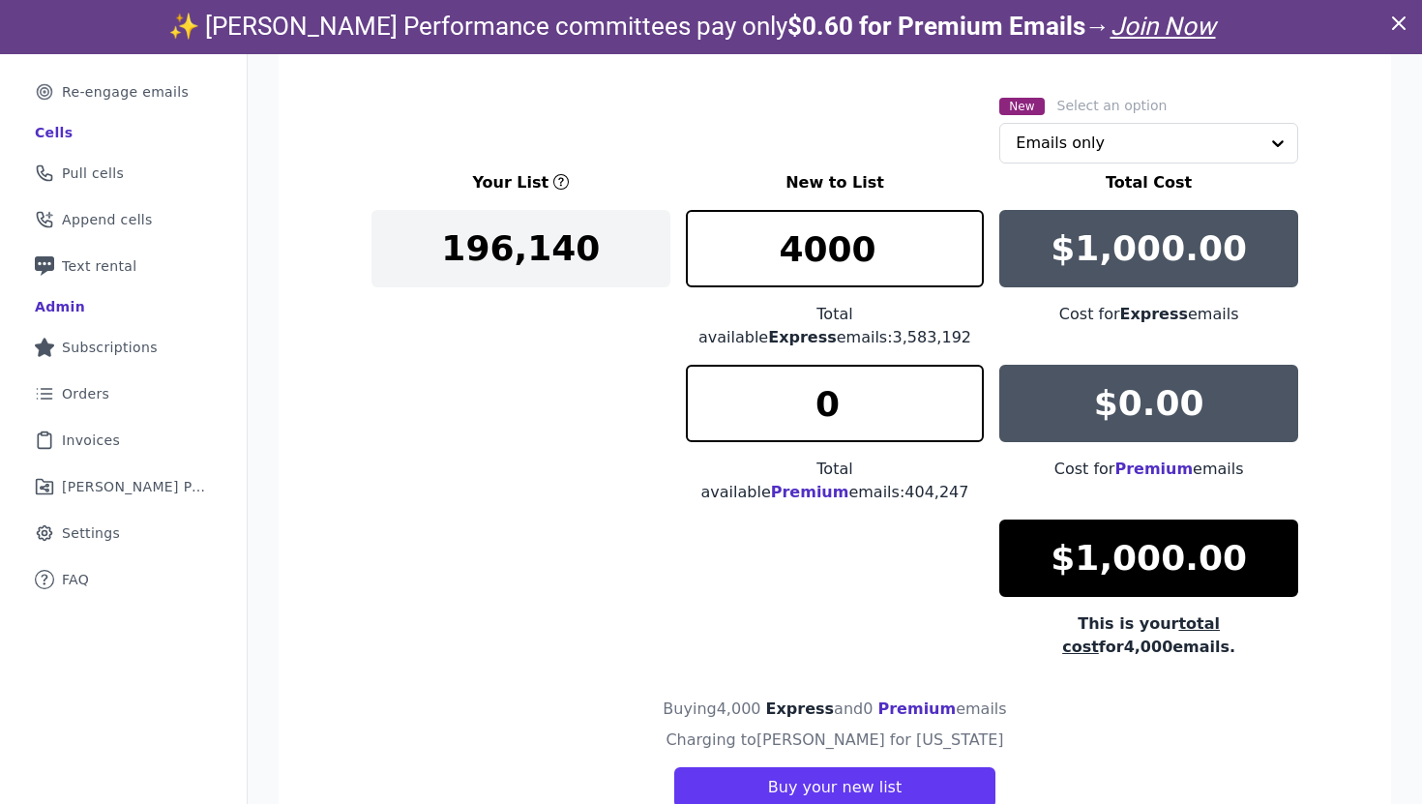
click at [549, 697] on div "Buying 4,000 Express and 0 Premium emails" at bounding box center [834, 712] width 927 height 31
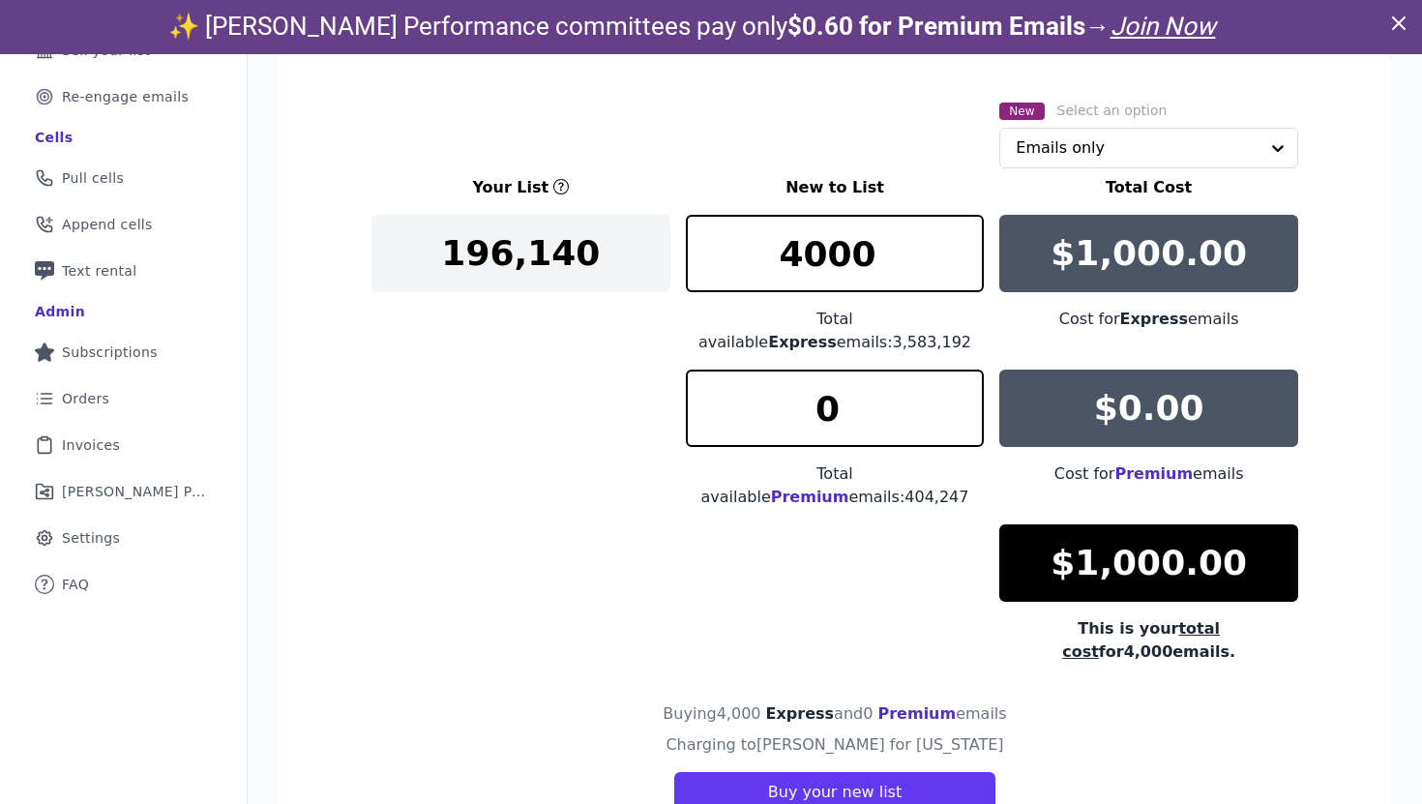
scroll to position [285, 0]
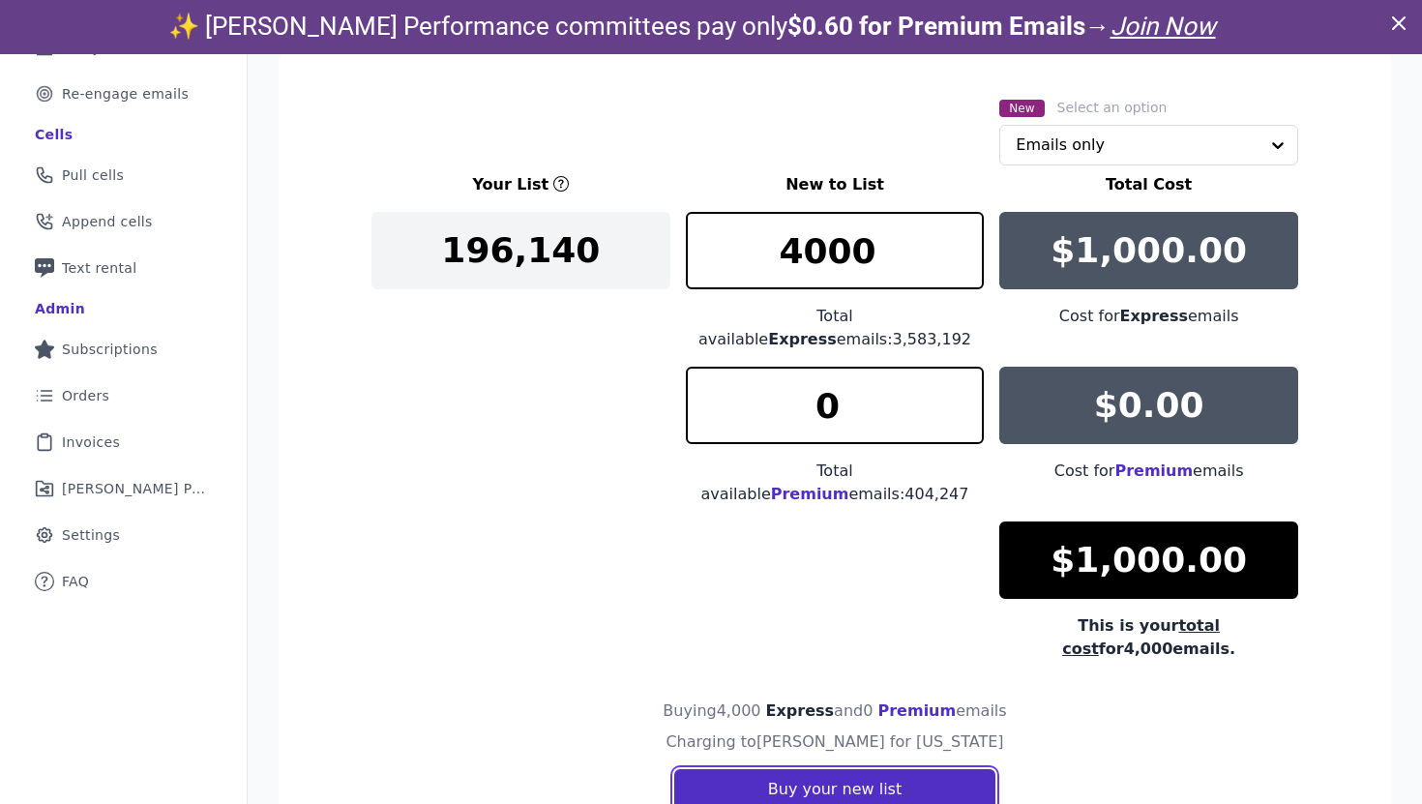
click at [849, 769] on button "Buy your new list" at bounding box center [834, 789] width 321 height 41
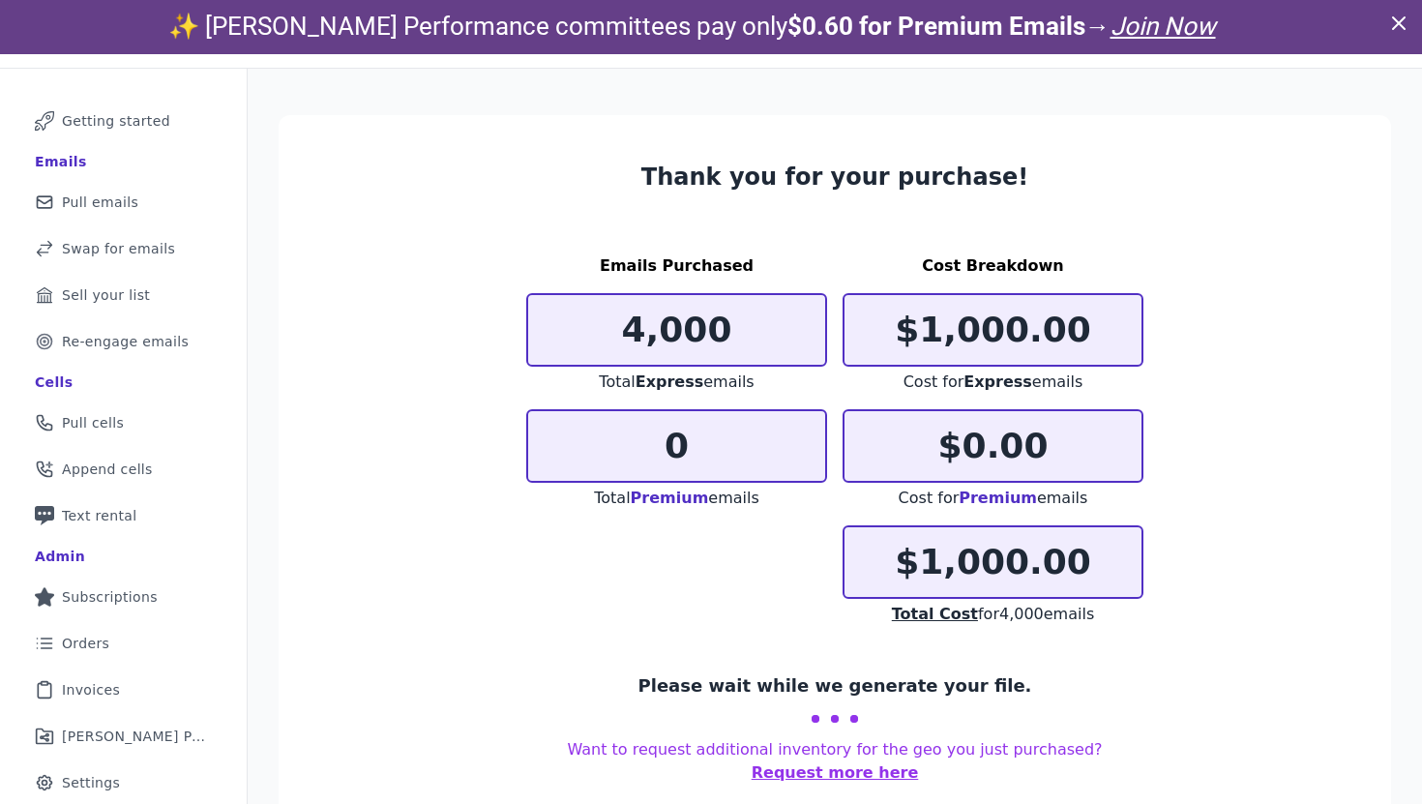
scroll to position [94, 0]
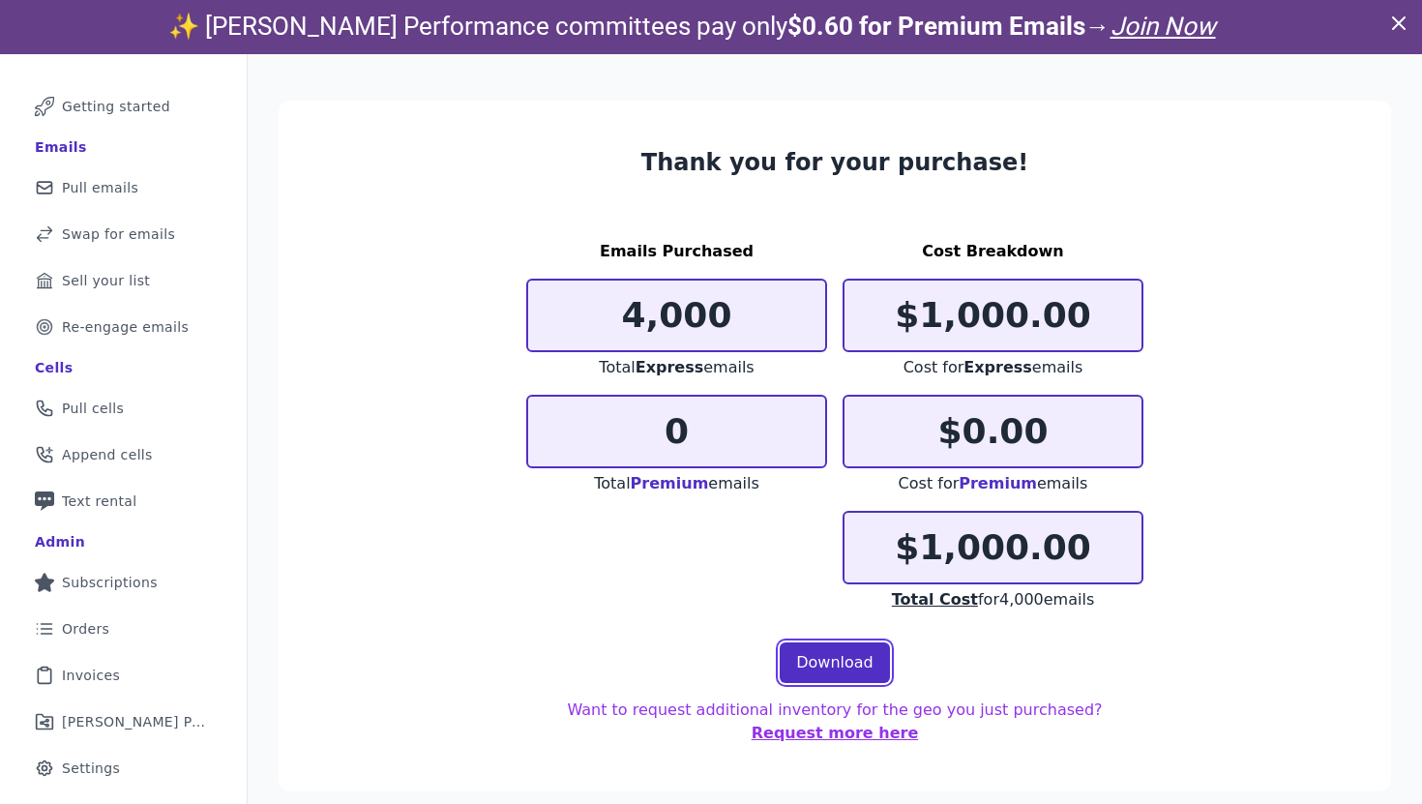
click at [832, 665] on link "Download" at bounding box center [835, 662] width 110 height 41
